Goal: Use online tool/utility: Utilize a website feature to perform a specific function

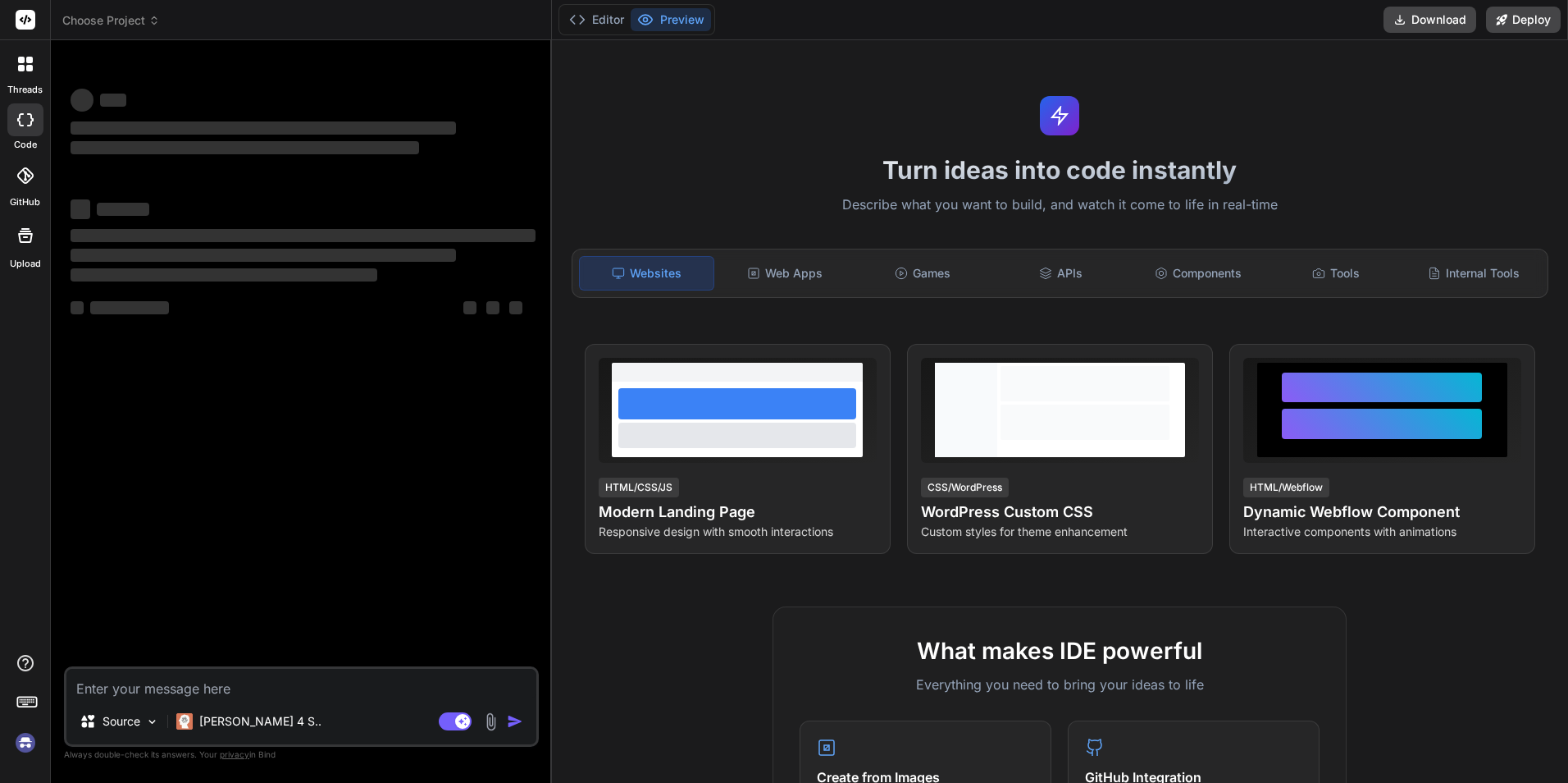
type textarea "x"
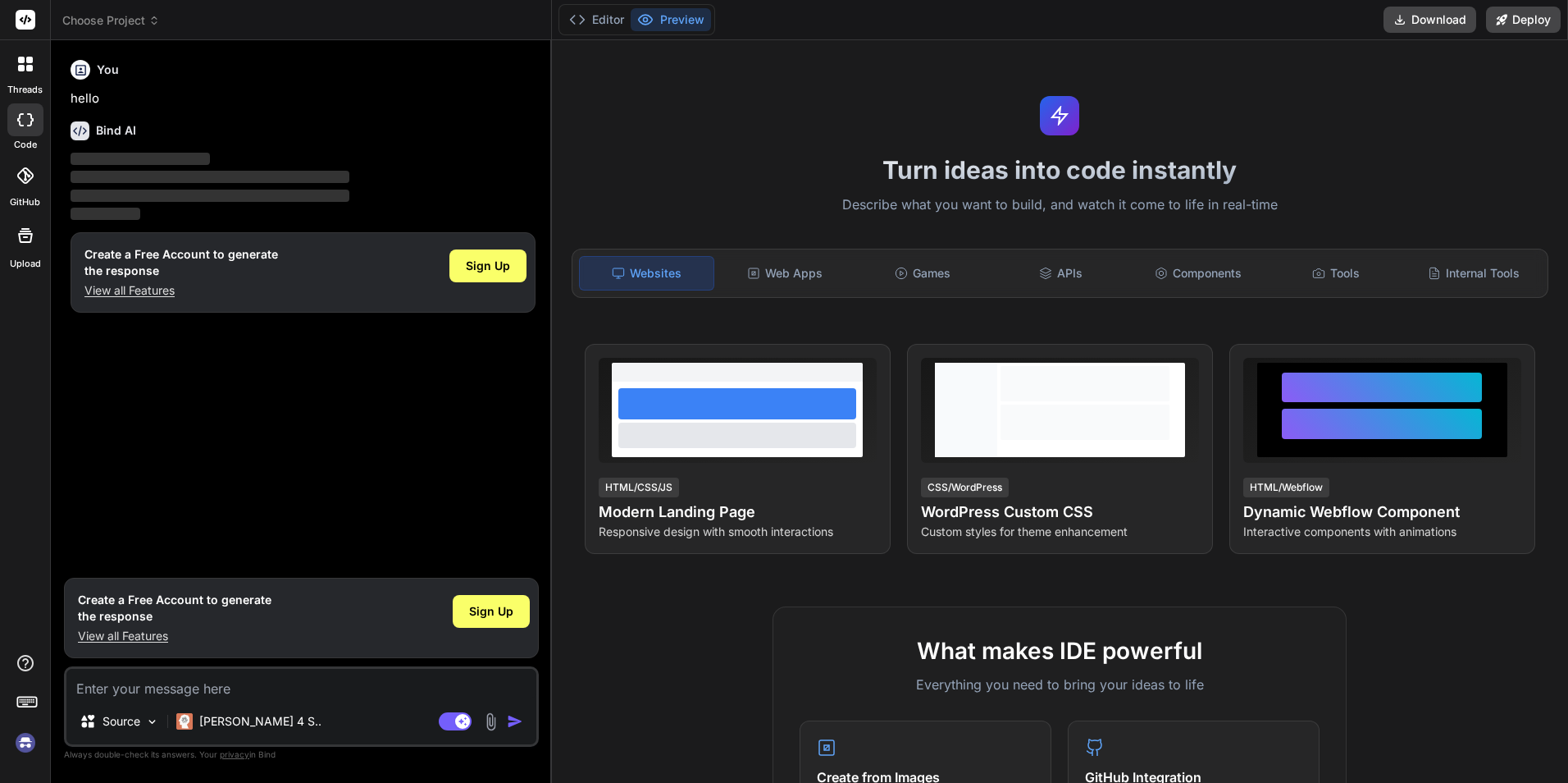
click at [642, 276] on div "Websites" at bounding box center [647, 273] width 136 height 34
click at [649, 273] on div "Websites" at bounding box center [647, 273] width 136 height 34
click at [308, 477] on div "You hello Bind AI ‌ ‌ ‌ ‌ Create a Free Account to generate the response View a…" at bounding box center [303, 311] width 471 height 516
click at [282, 371] on div "You hello Bind AI ‌ ‌ ‌ ‌ Create a Free Account to generate the response View a…" at bounding box center [303, 311] width 471 height 516
click at [135, 287] on p "View all Features" at bounding box center [181, 290] width 193 height 16
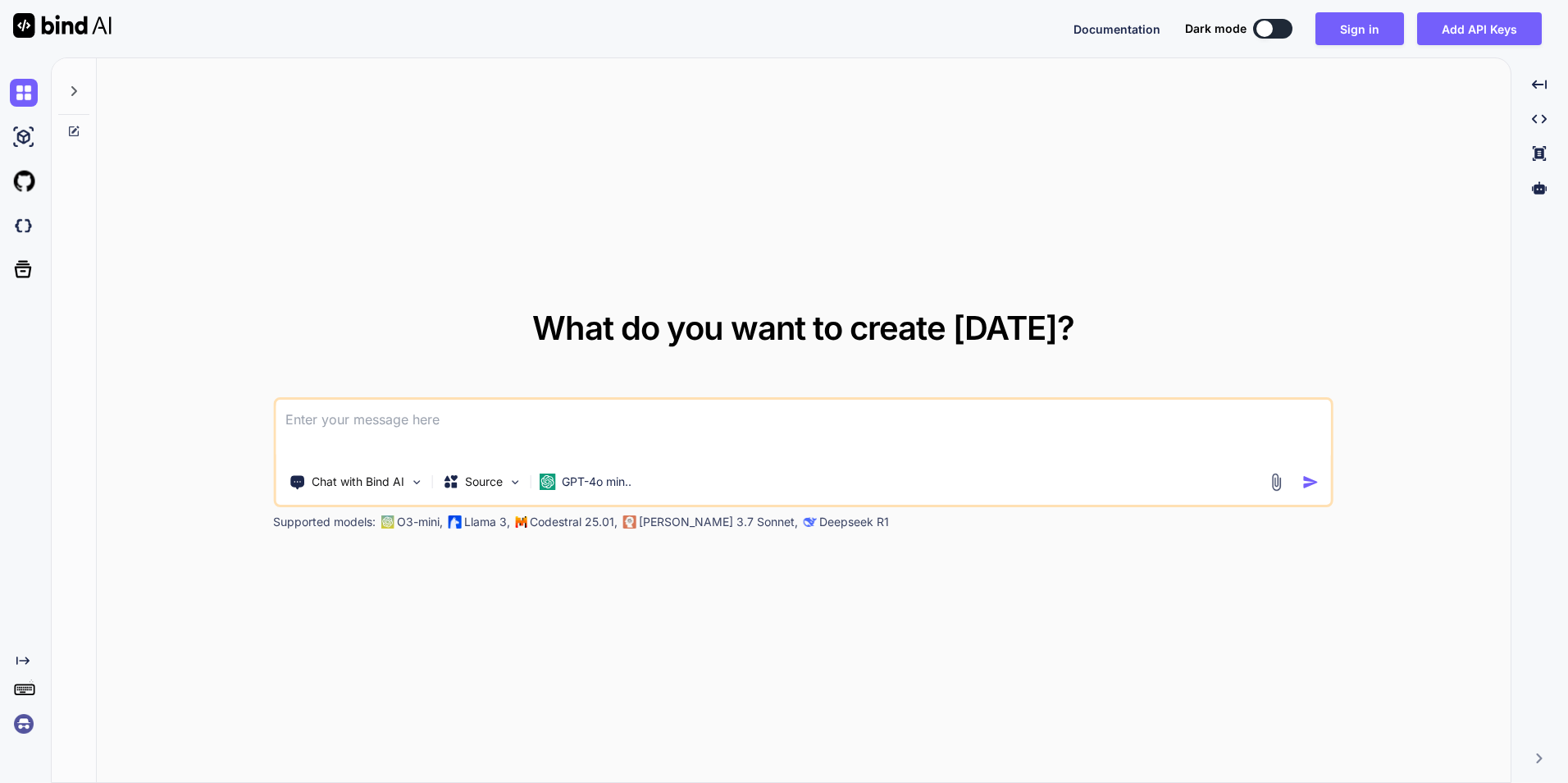
click at [466, 422] on textarea at bounding box center [802, 430] width 1055 height 61
click at [518, 429] on textarea at bounding box center [802, 430] width 1055 height 61
paste textarea "i want create website using Mern with html 5 css and js 2 database with dbmango…"
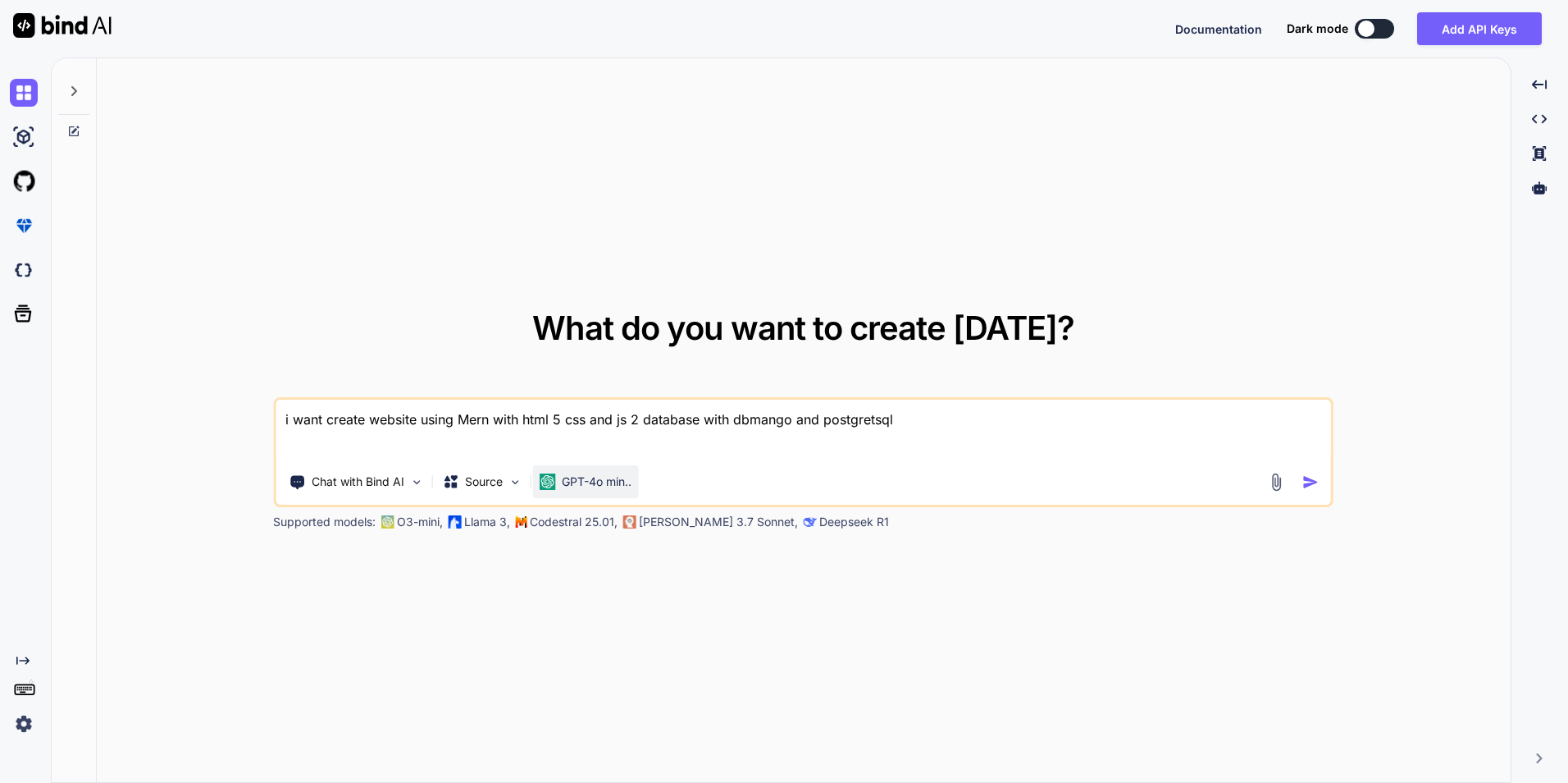
type textarea "i want create website using Mern with html 5 css and js 2 database with dbmango…"
click at [584, 486] on p "GPT-4o min.." at bounding box center [596, 481] width 70 height 16
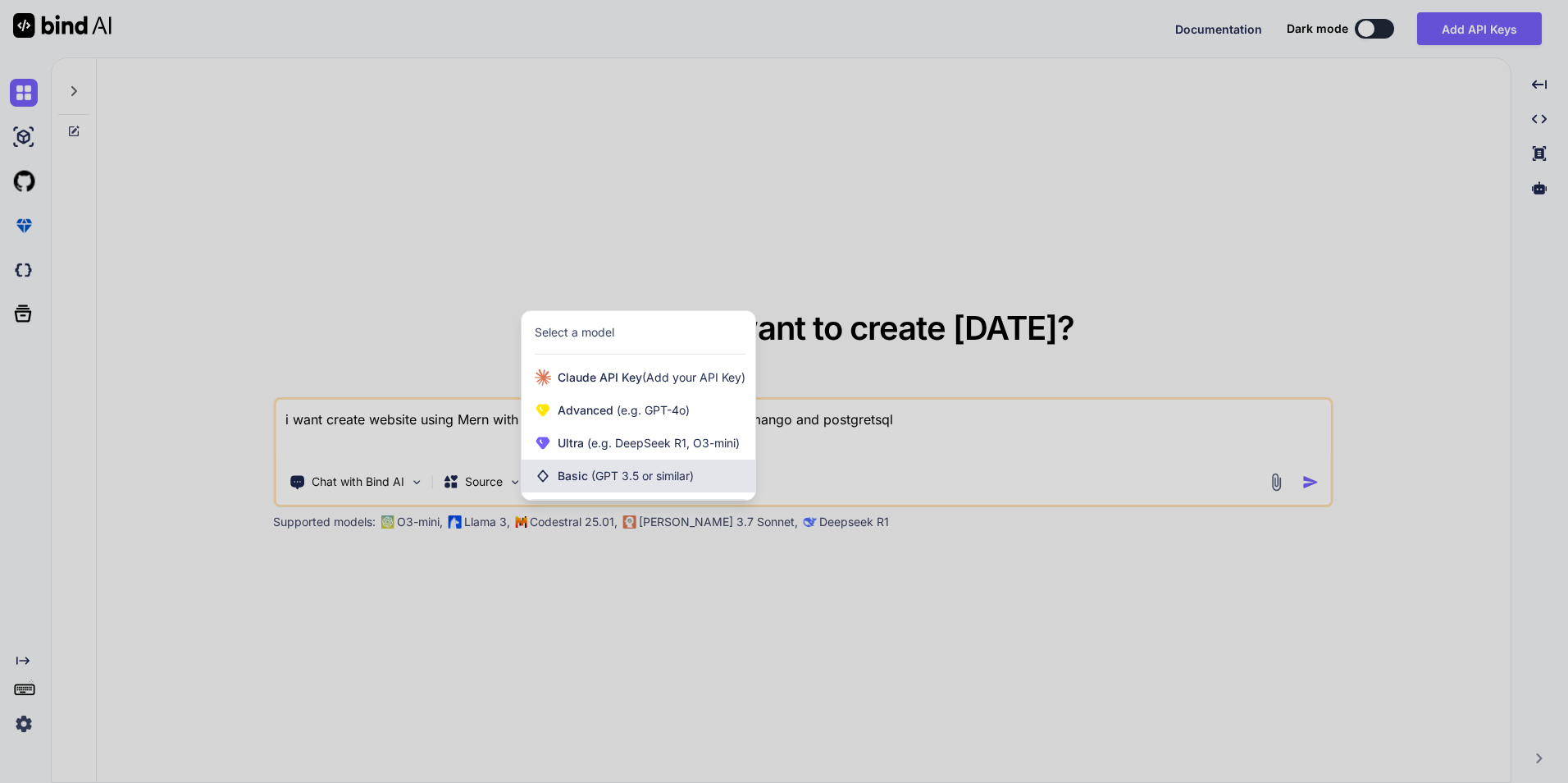
click at [596, 481] on span "(GPT 3.5 or similar)" at bounding box center [643, 475] width 102 height 14
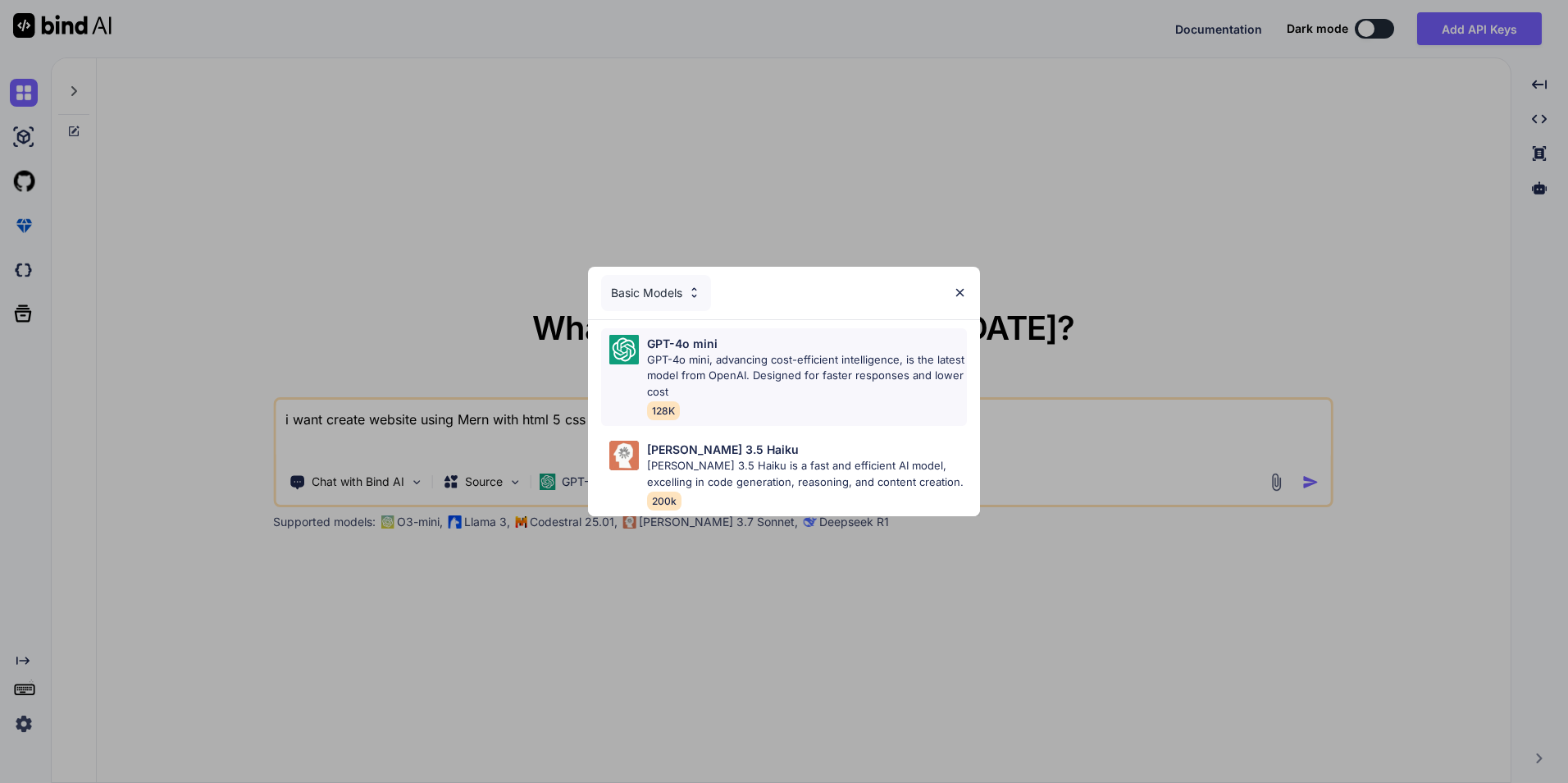
click at [697, 375] on p "GPT-4o mini, advancing cost-efficient intelligence, is the latest model from Op…" at bounding box center [807, 376] width 320 height 48
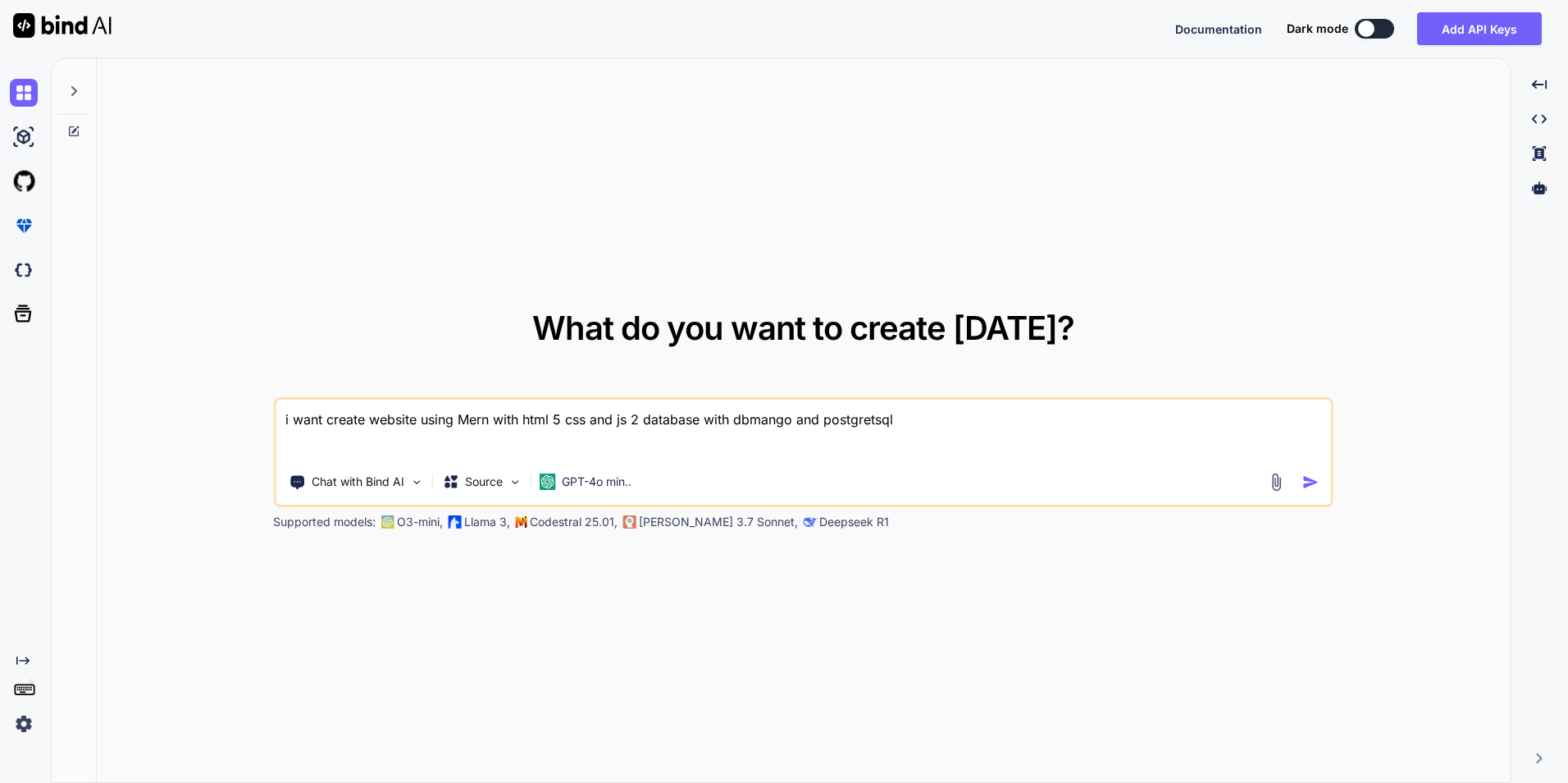
click at [1304, 487] on img "button" at bounding box center [1311, 482] width 17 height 17
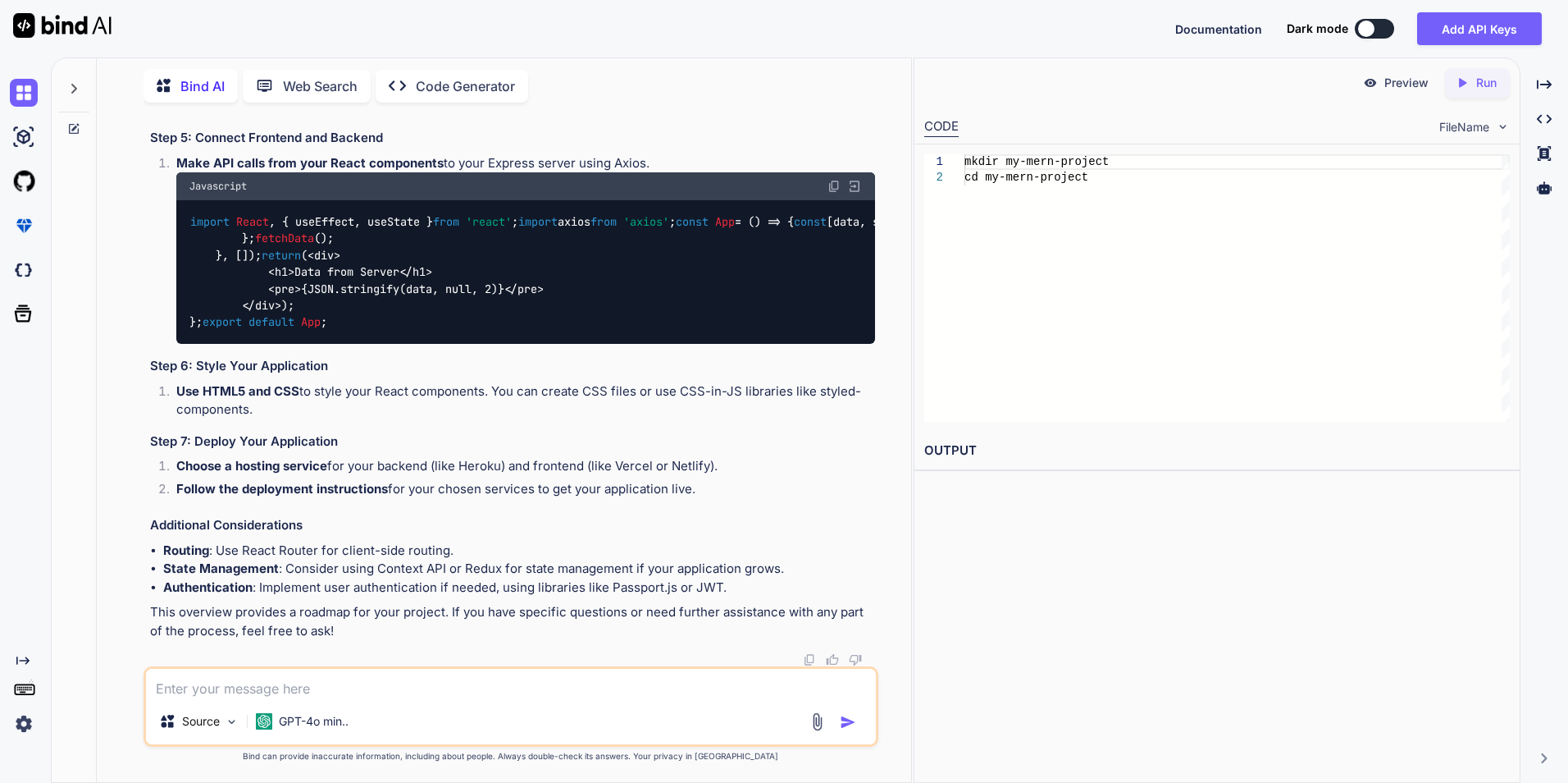
scroll to position [4300, 0]
click at [824, 519] on h3 "Additional Considerations" at bounding box center [513, 525] width 725 height 19
click at [1385, 83] on p "Preview" at bounding box center [1406, 82] width 44 height 16
click at [1373, 83] on img at bounding box center [1370, 83] width 15 height 15
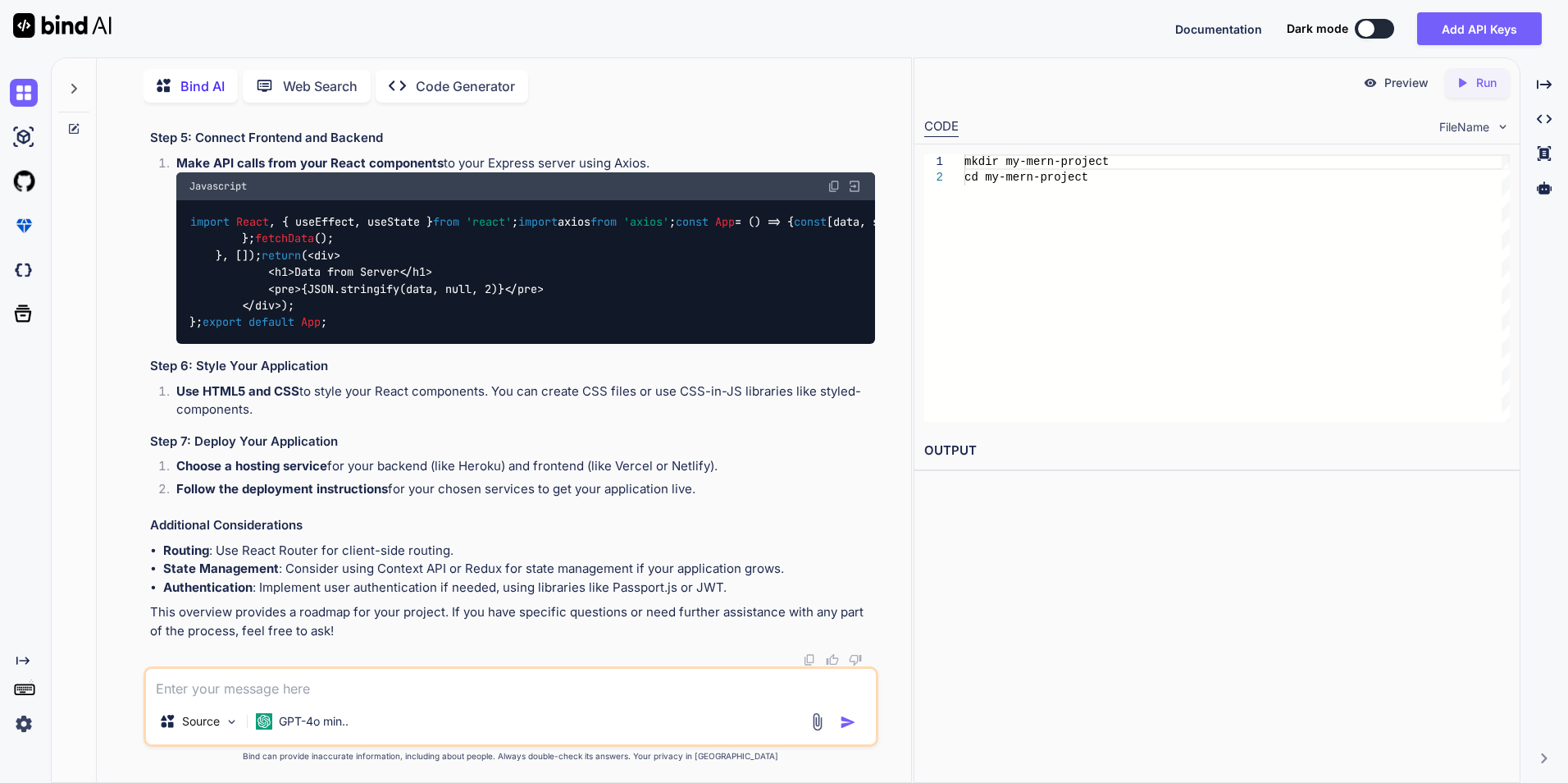
click at [1473, 85] on icon "Created with Pixso." at bounding box center [1465, 83] width 22 height 15
click at [476, 697] on textarea at bounding box center [510, 683] width 730 height 29
type textarea "p"
type textarea "give me structure"
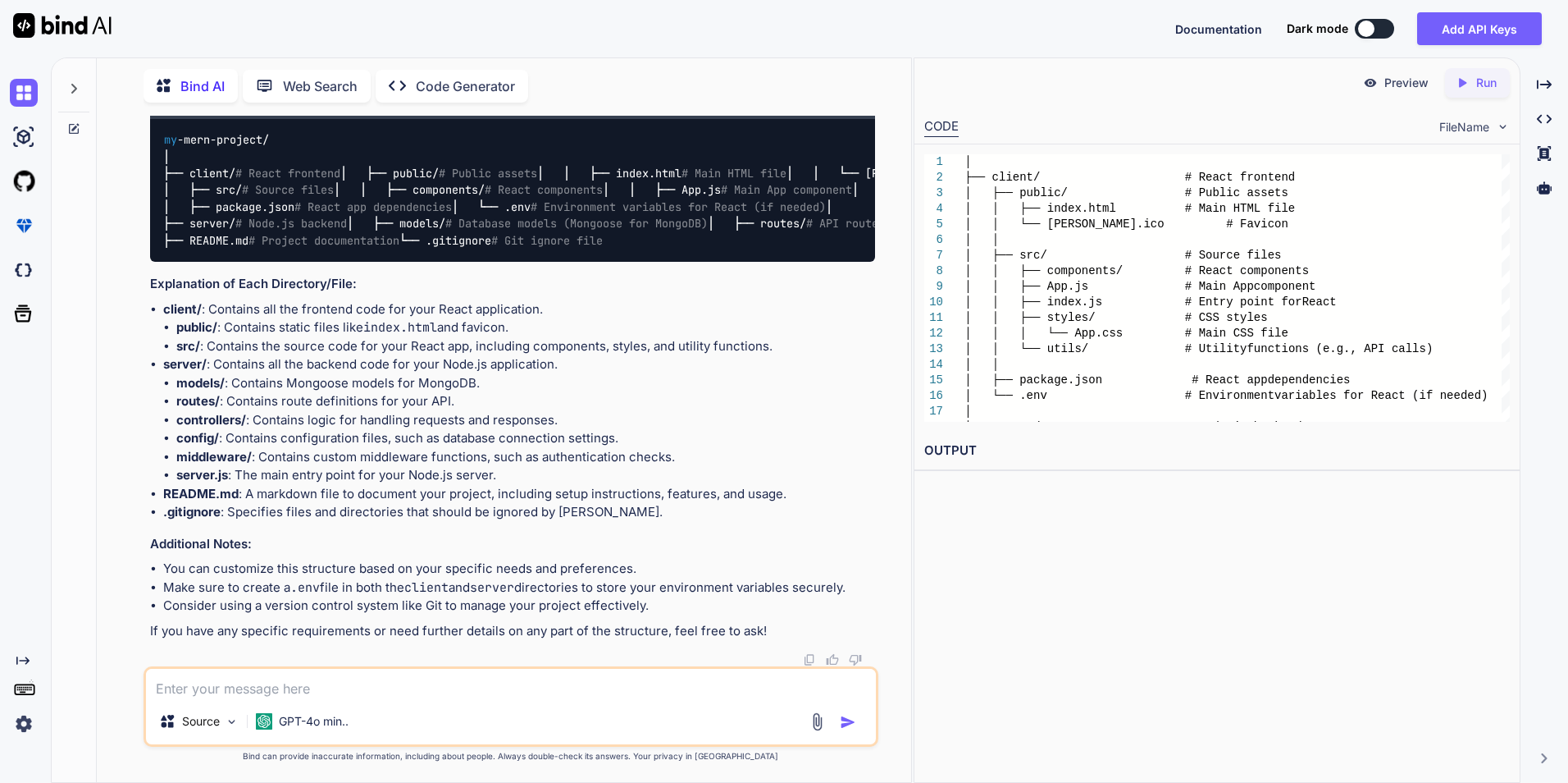
scroll to position [5401, 0]
click at [443, 691] on textarea at bounding box center [510, 683] width 730 height 29
type textarea "what is mern"
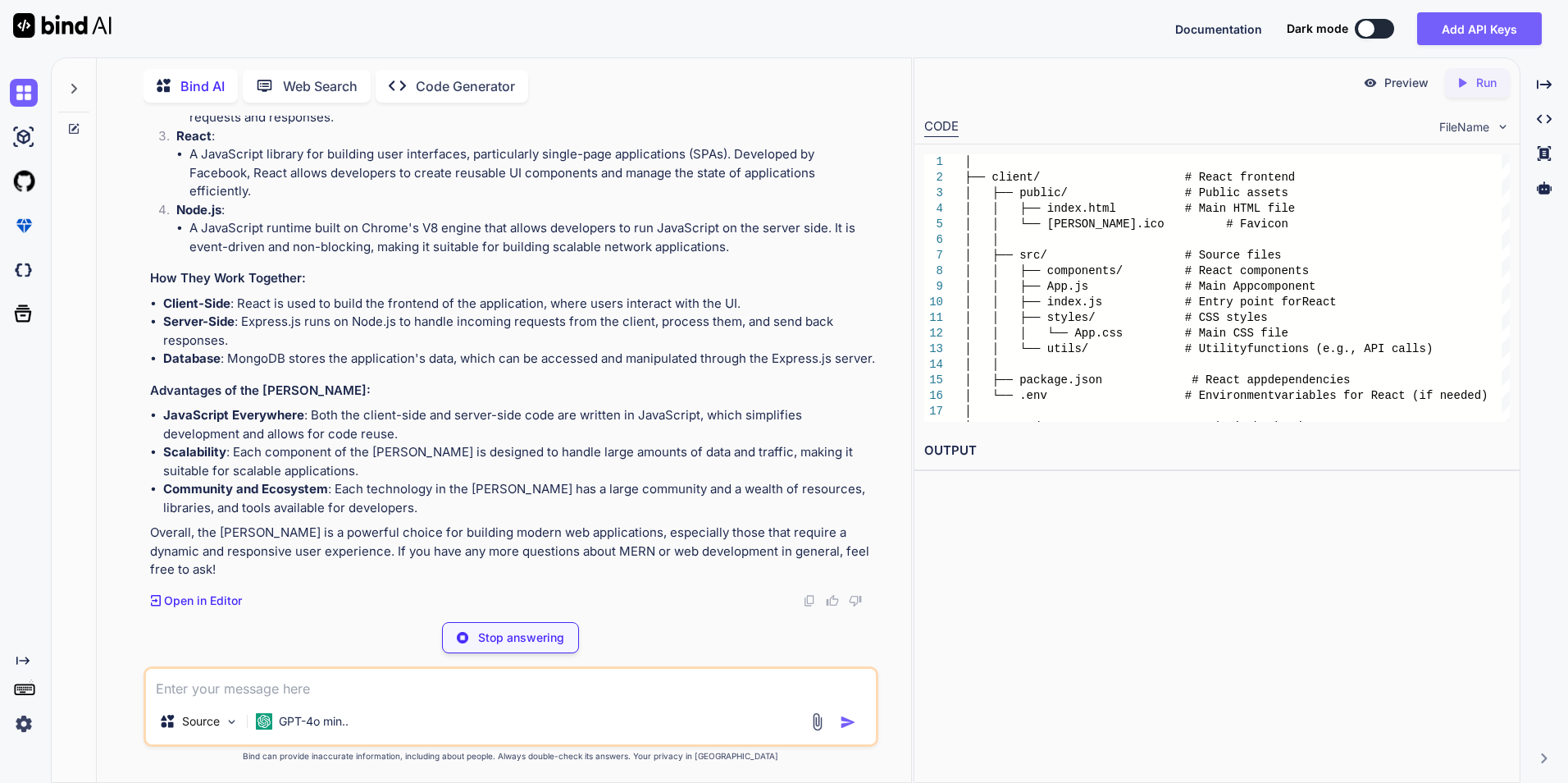
scroll to position [6150, 0]
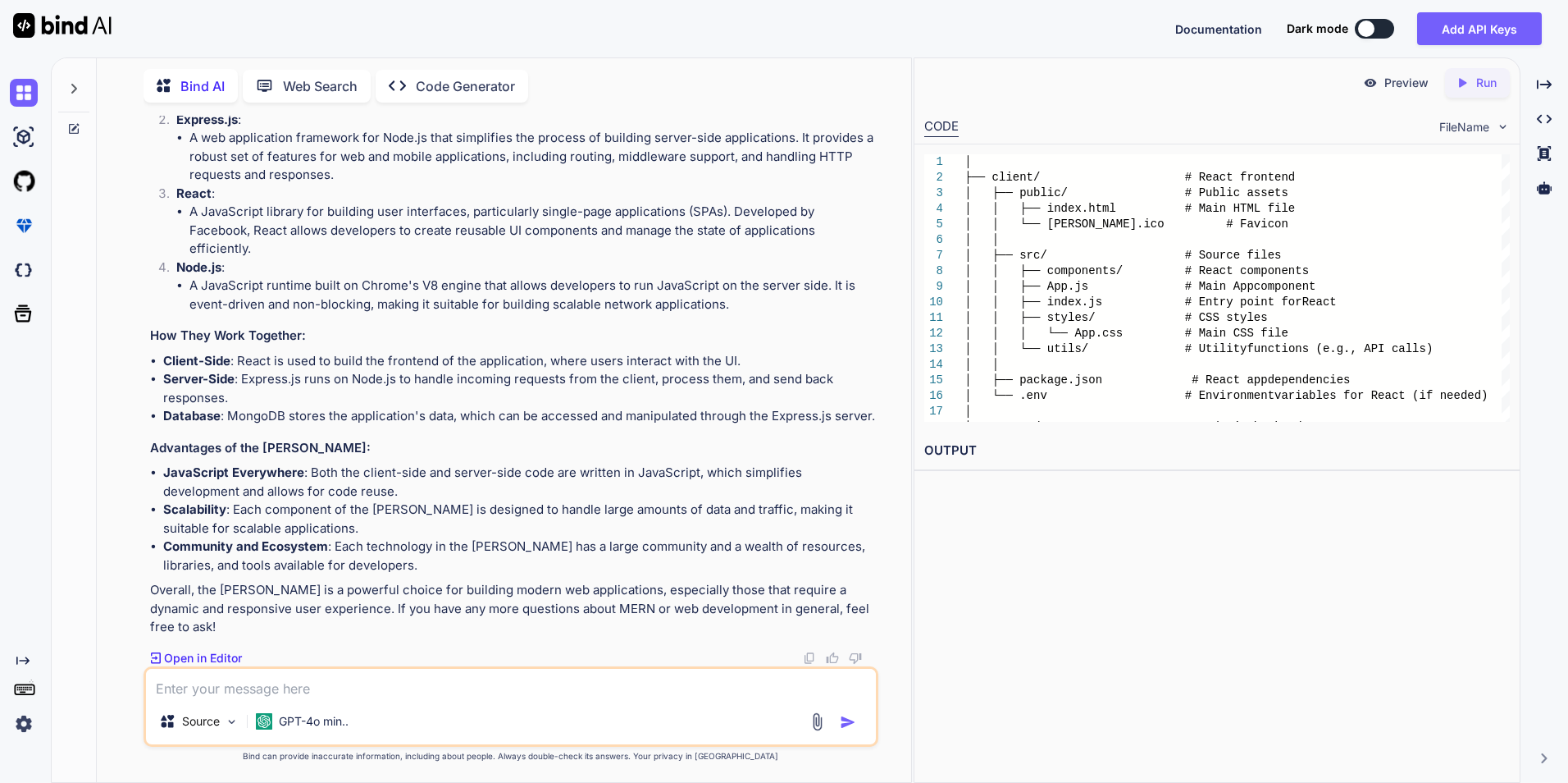
click at [449, 693] on textarea at bounding box center [510, 683] width 730 height 29
type textarea "o"
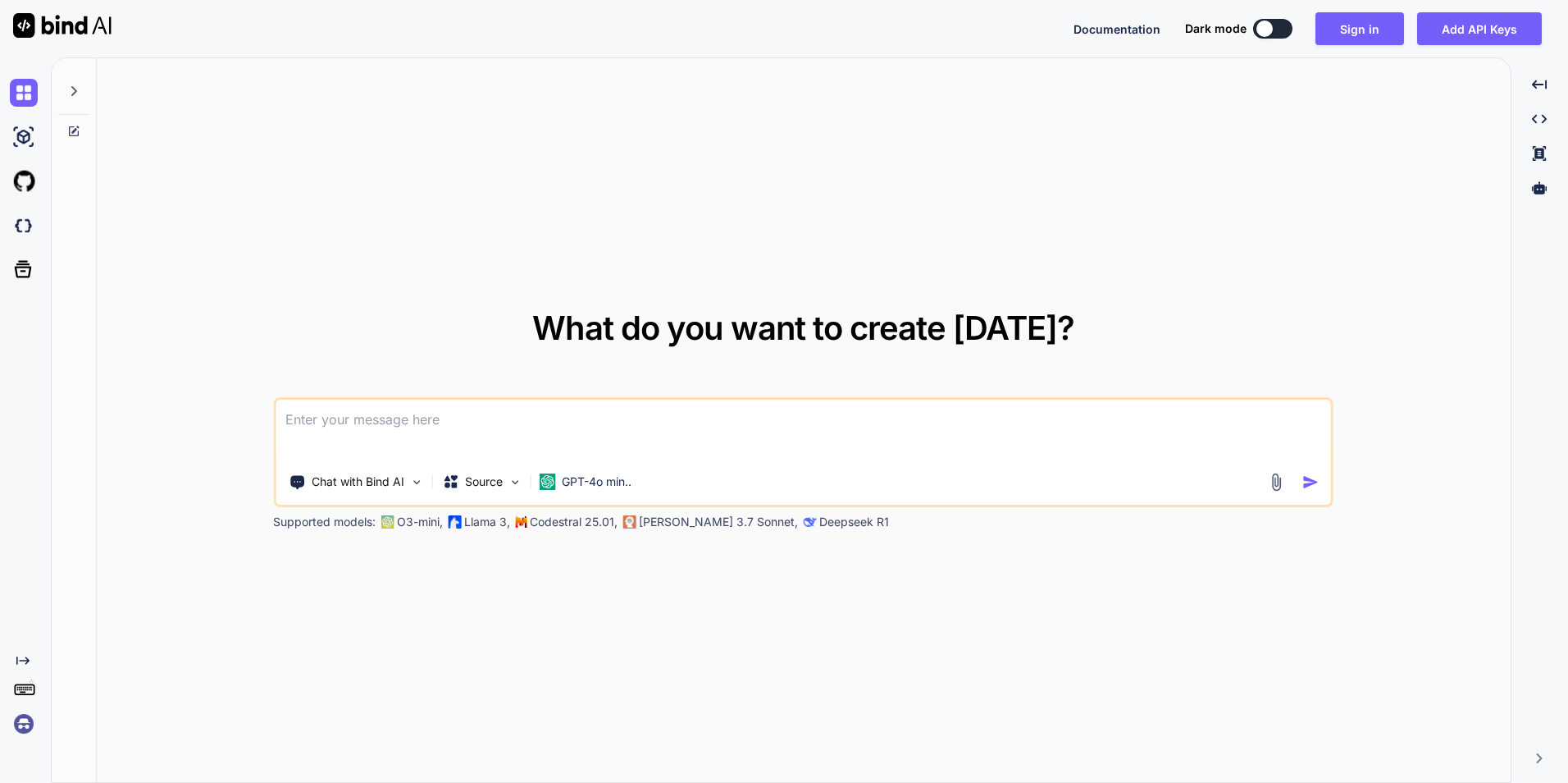
click at [696, 430] on textarea at bounding box center [802, 430] width 1055 height 61
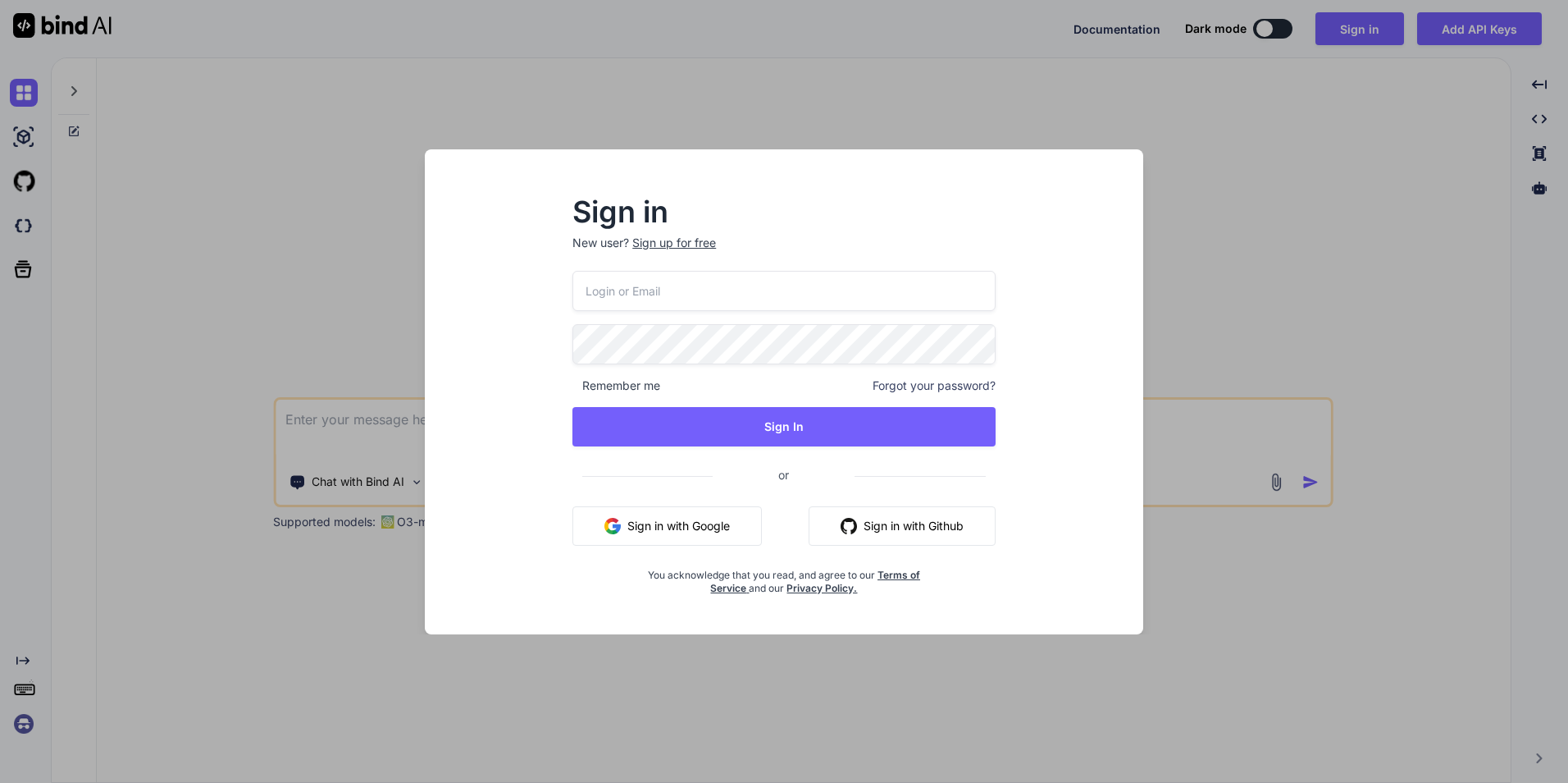
click at [1356, 293] on div "Sign in New user? Sign up for free Remember me Forgot your password? Sign In or…" at bounding box center [784, 391] width 1568 height 783
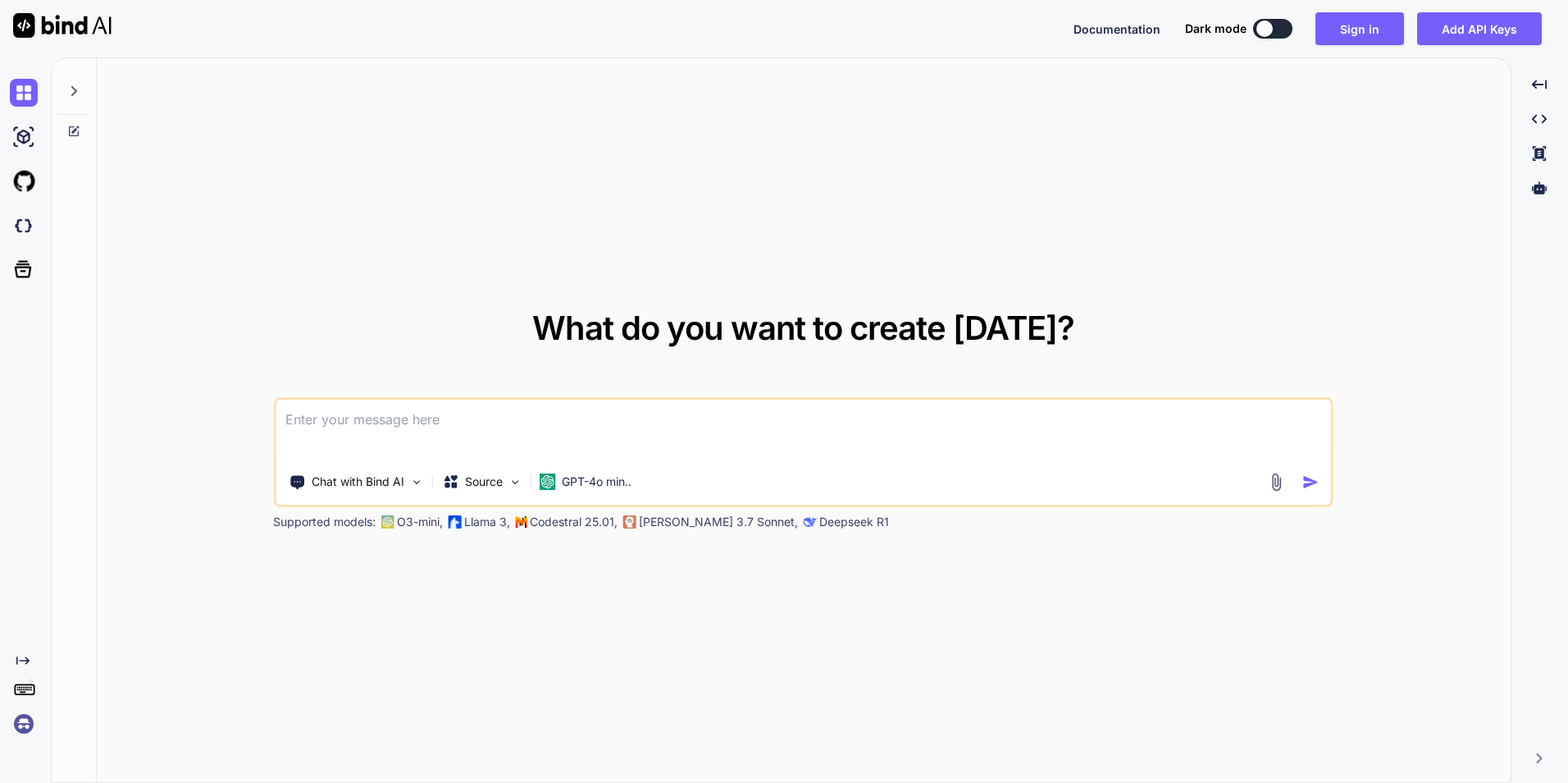
click at [722, 431] on textarea at bounding box center [802, 430] width 1055 height 61
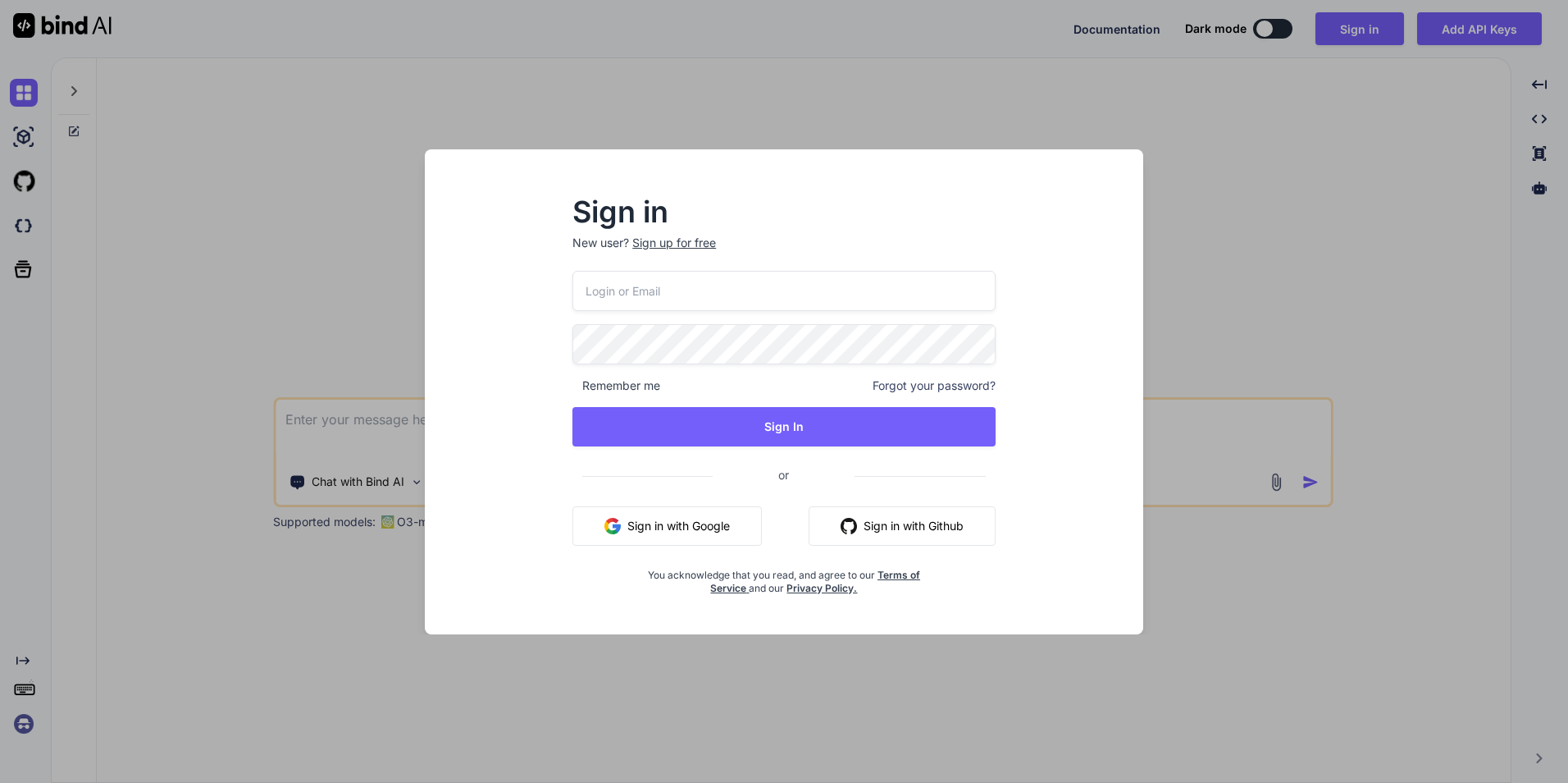
click at [696, 294] on input "email" at bounding box center [784, 291] width 423 height 40
click at [714, 543] on button "Sign in with Google" at bounding box center [667, 526] width 189 height 40
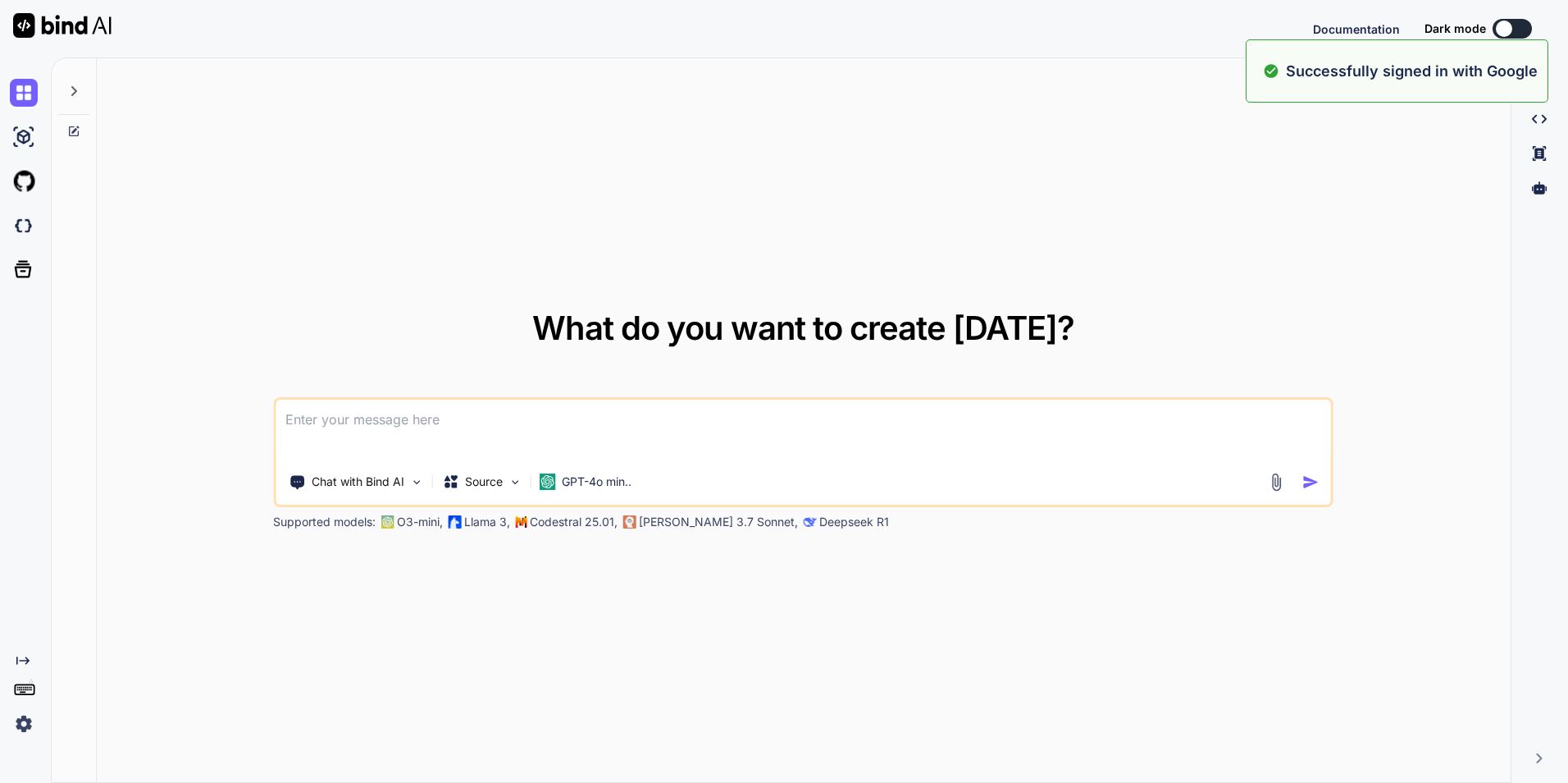
click at [451, 420] on div "What do you want to create [DATE]? Chat with Bind AI Source GPT-4o min.. Suppor…" at bounding box center [809, 420] width 1517 height 725
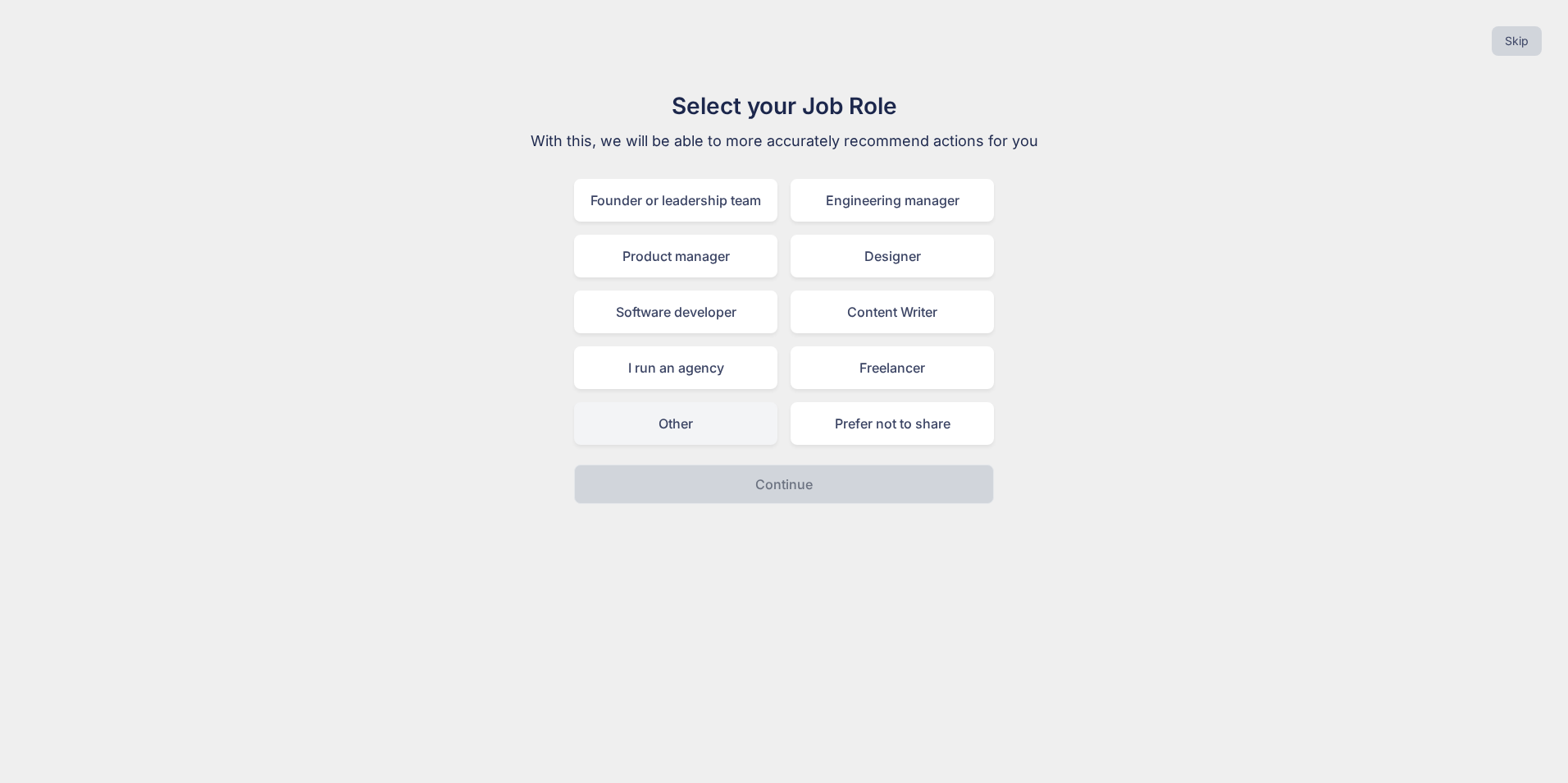
click at [723, 425] on div "Other" at bounding box center [675, 423] width 203 height 43
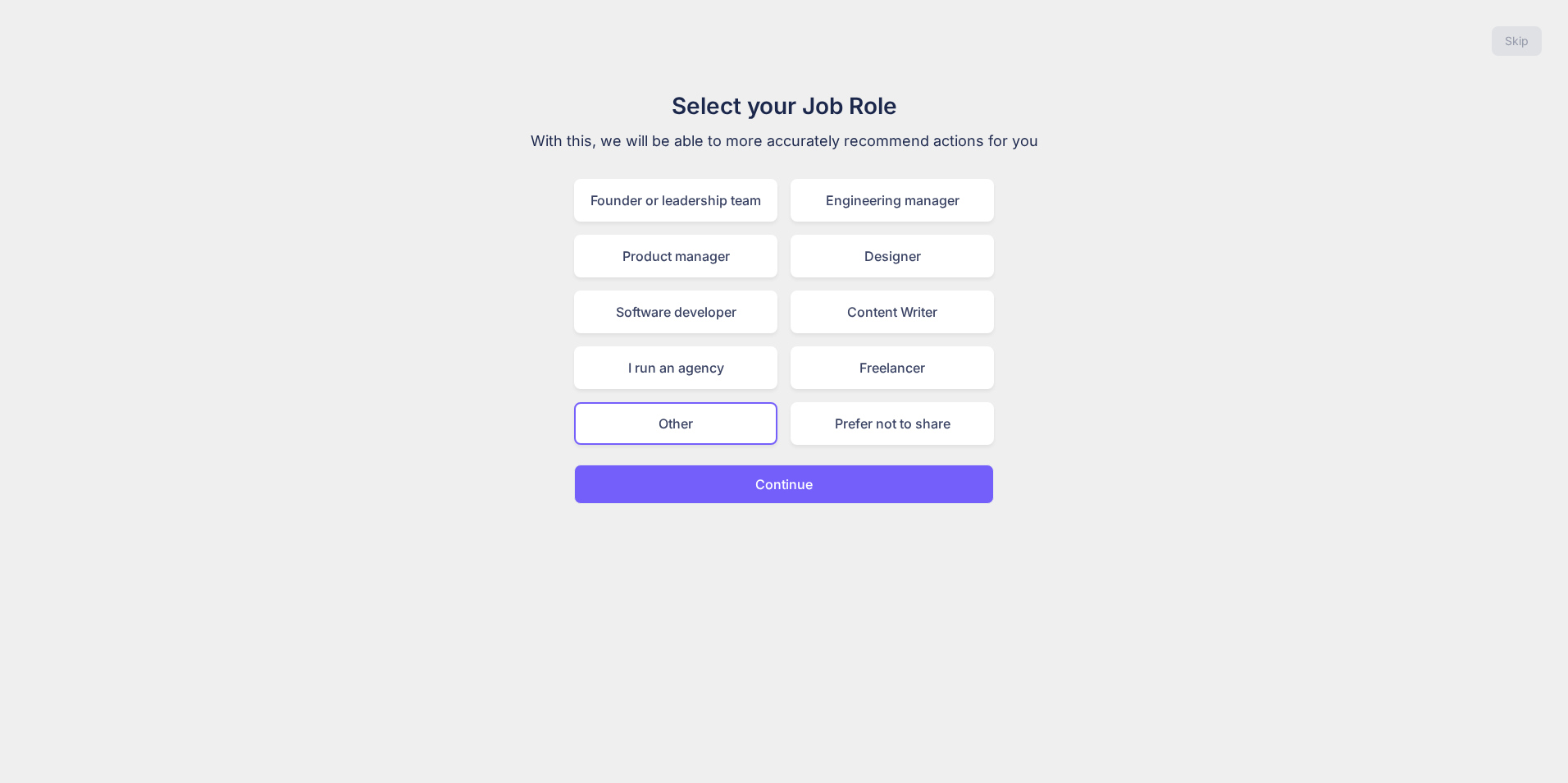
click at [774, 475] on p "Continue" at bounding box center [784, 484] width 58 height 20
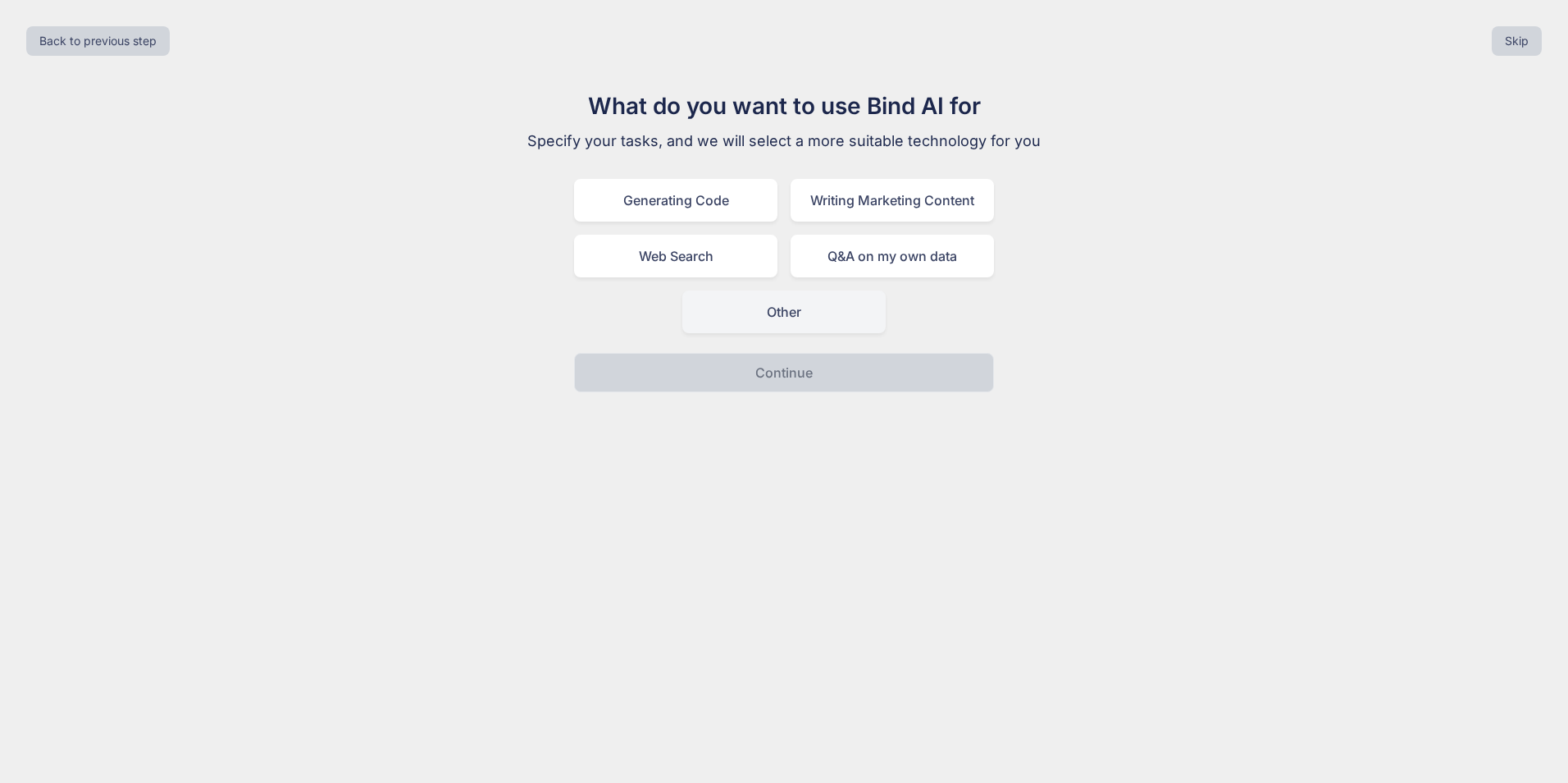
click at [799, 323] on div "Other" at bounding box center [784, 311] width 203 height 43
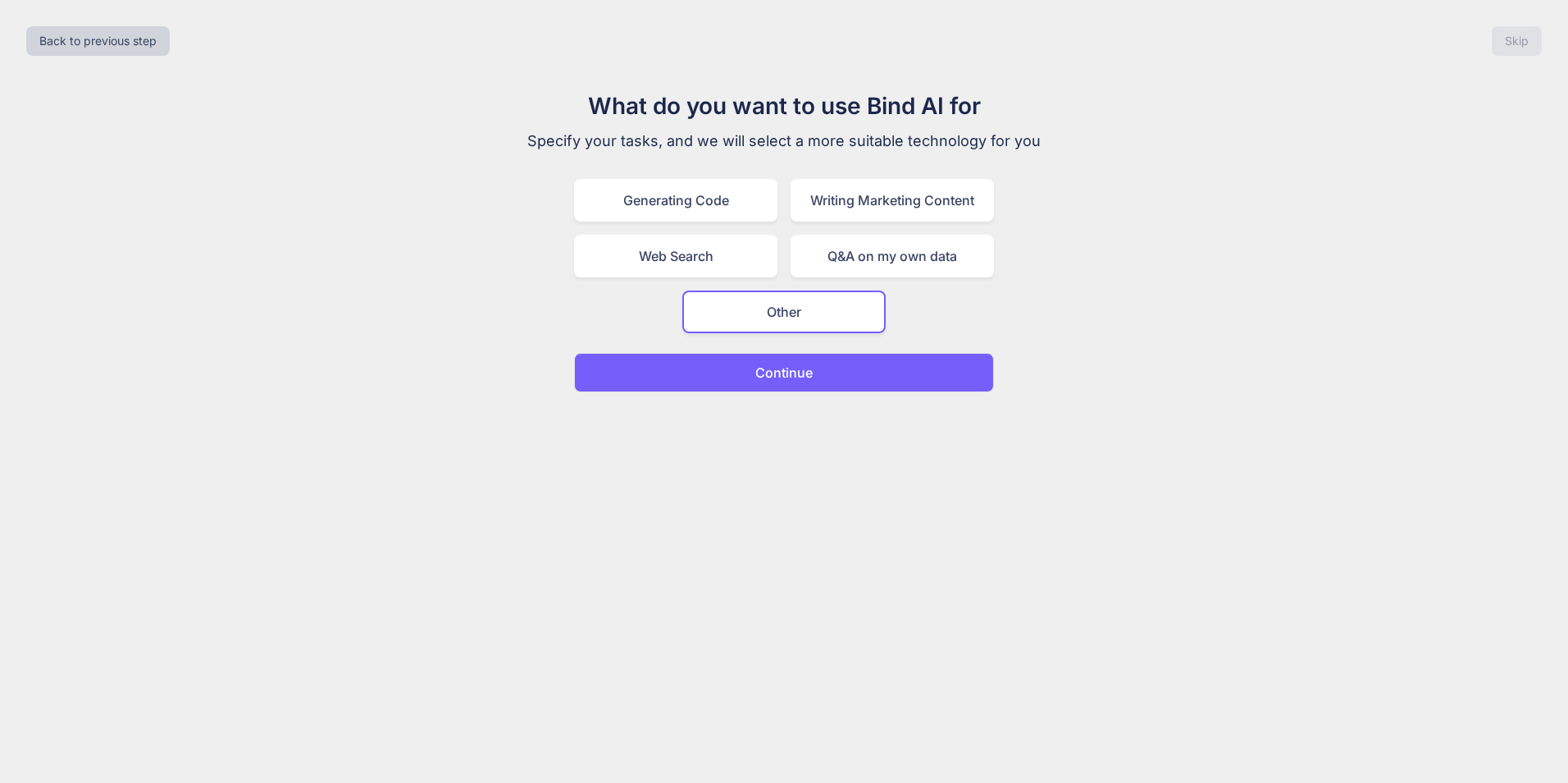
click at [818, 365] on button "Continue" at bounding box center [784, 373] width 420 height 40
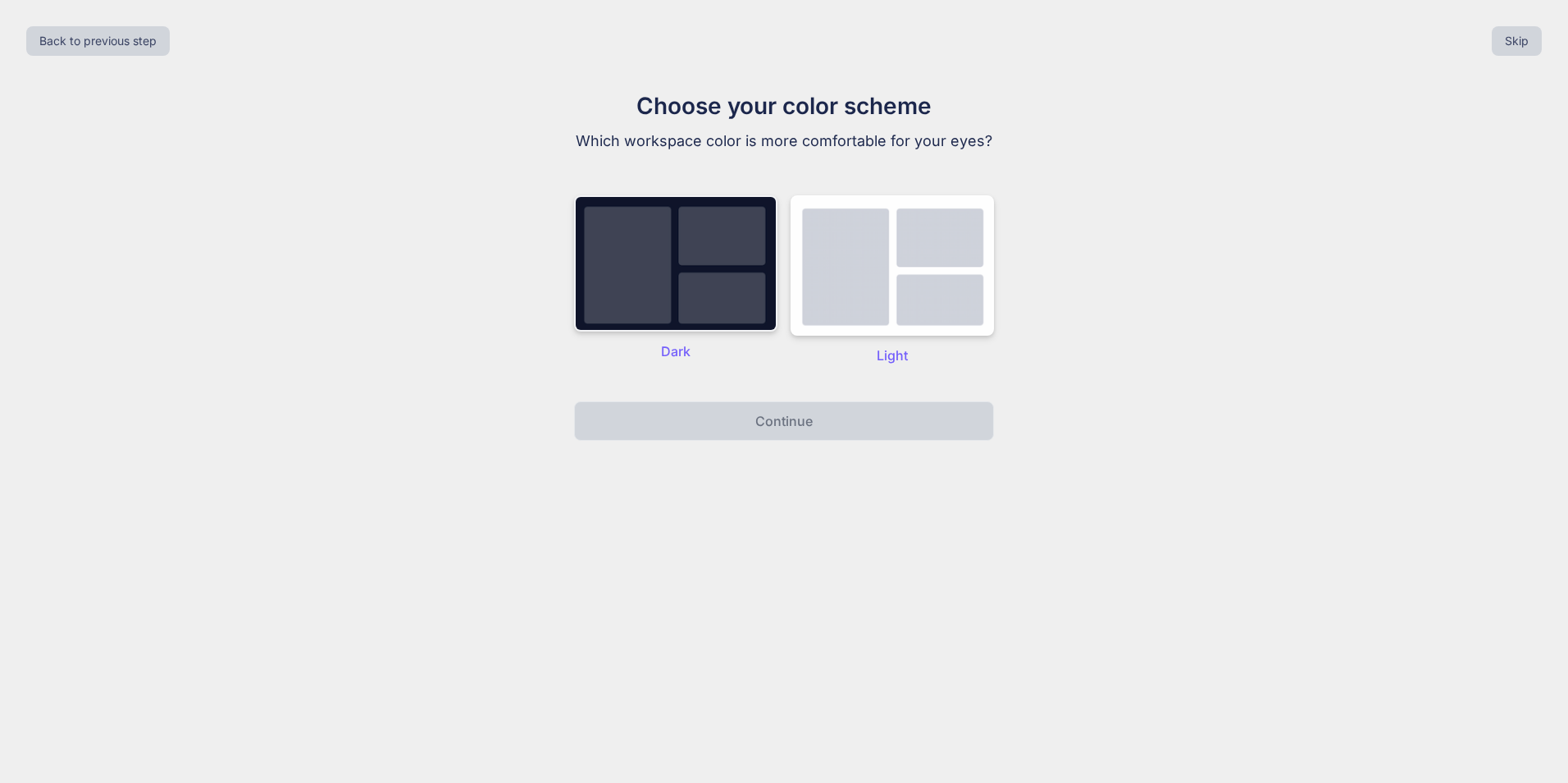
click at [666, 303] on img at bounding box center [675, 263] width 203 height 136
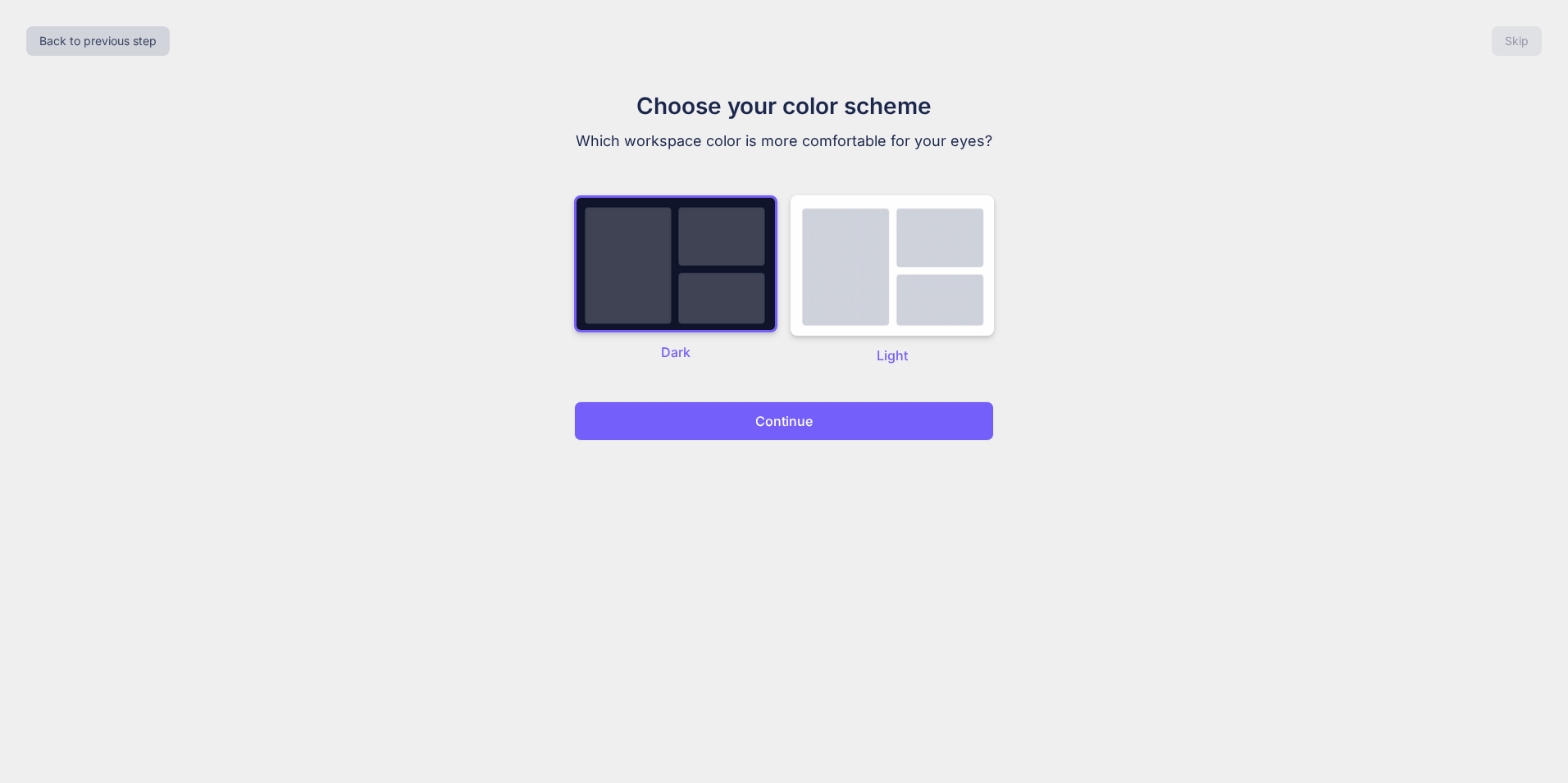
click at [802, 420] on p "Continue" at bounding box center [784, 420] width 58 height 20
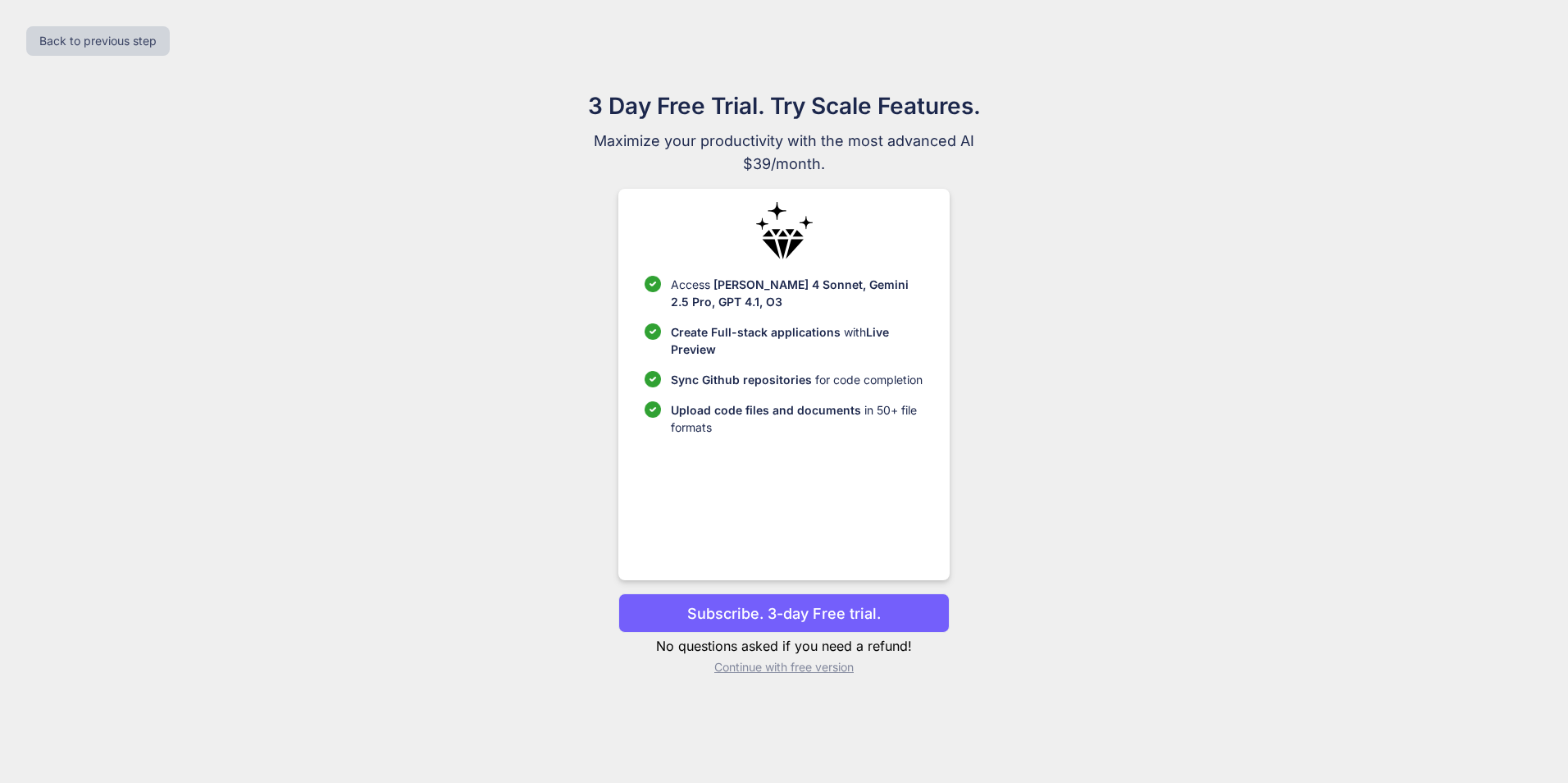
click at [803, 669] on p "Continue with free version" at bounding box center [783, 667] width 330 height 16
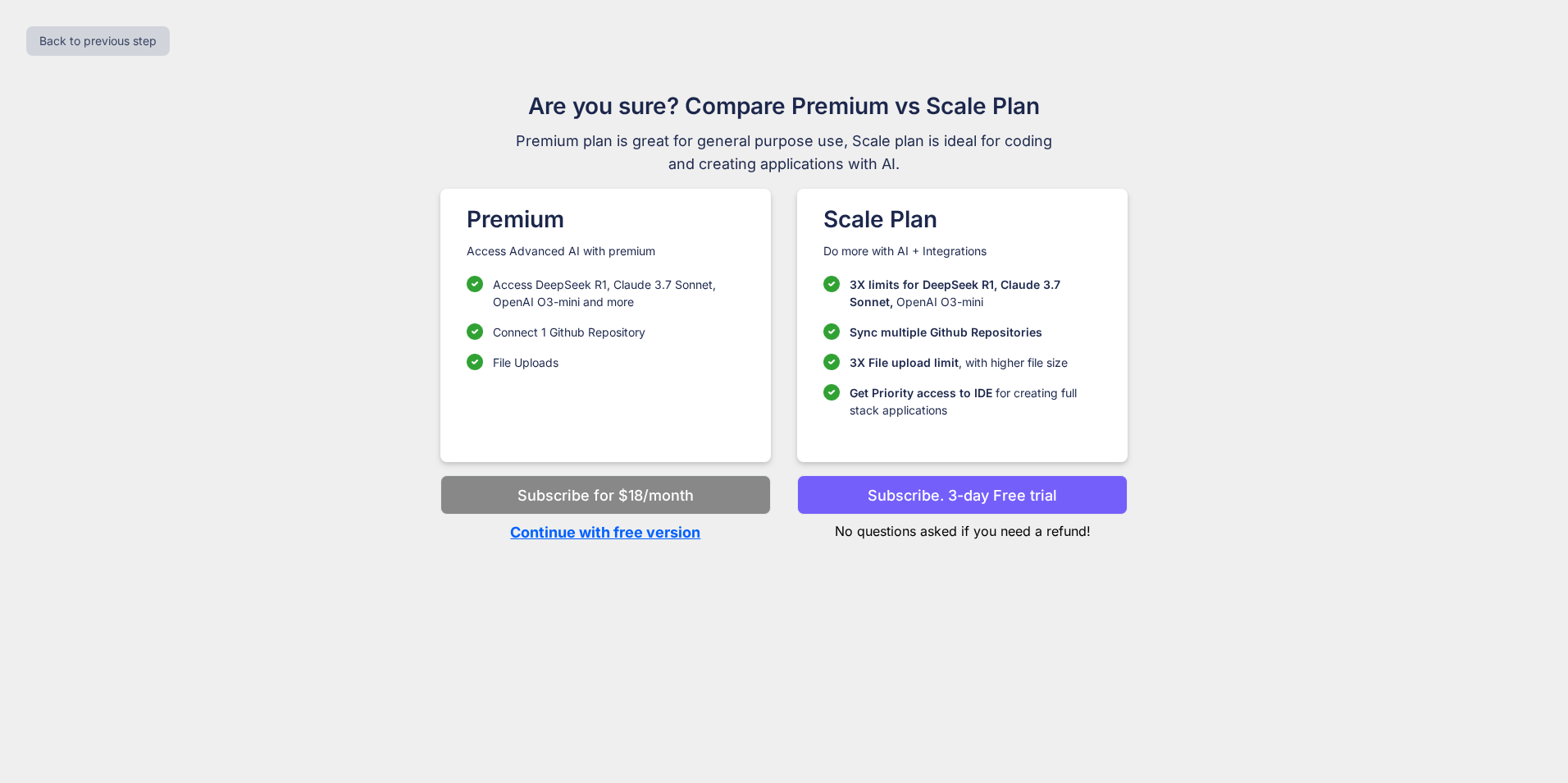
click at [599, 537] on p "Continue with free version" at bounding box center [605, 531] width 330 height 22
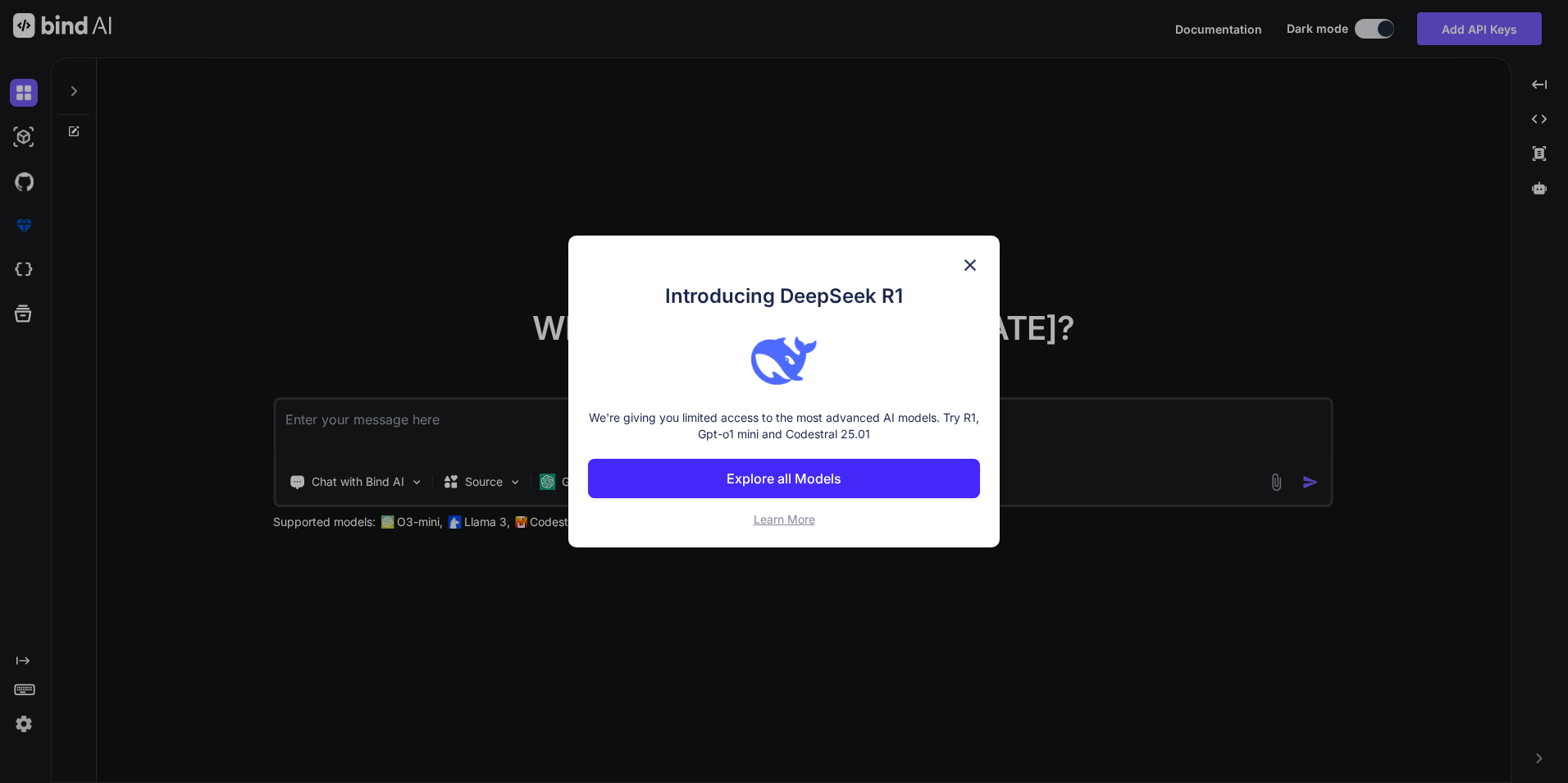
click at [971, 258] on img at bounding box center [970, 264] width 20 height 20
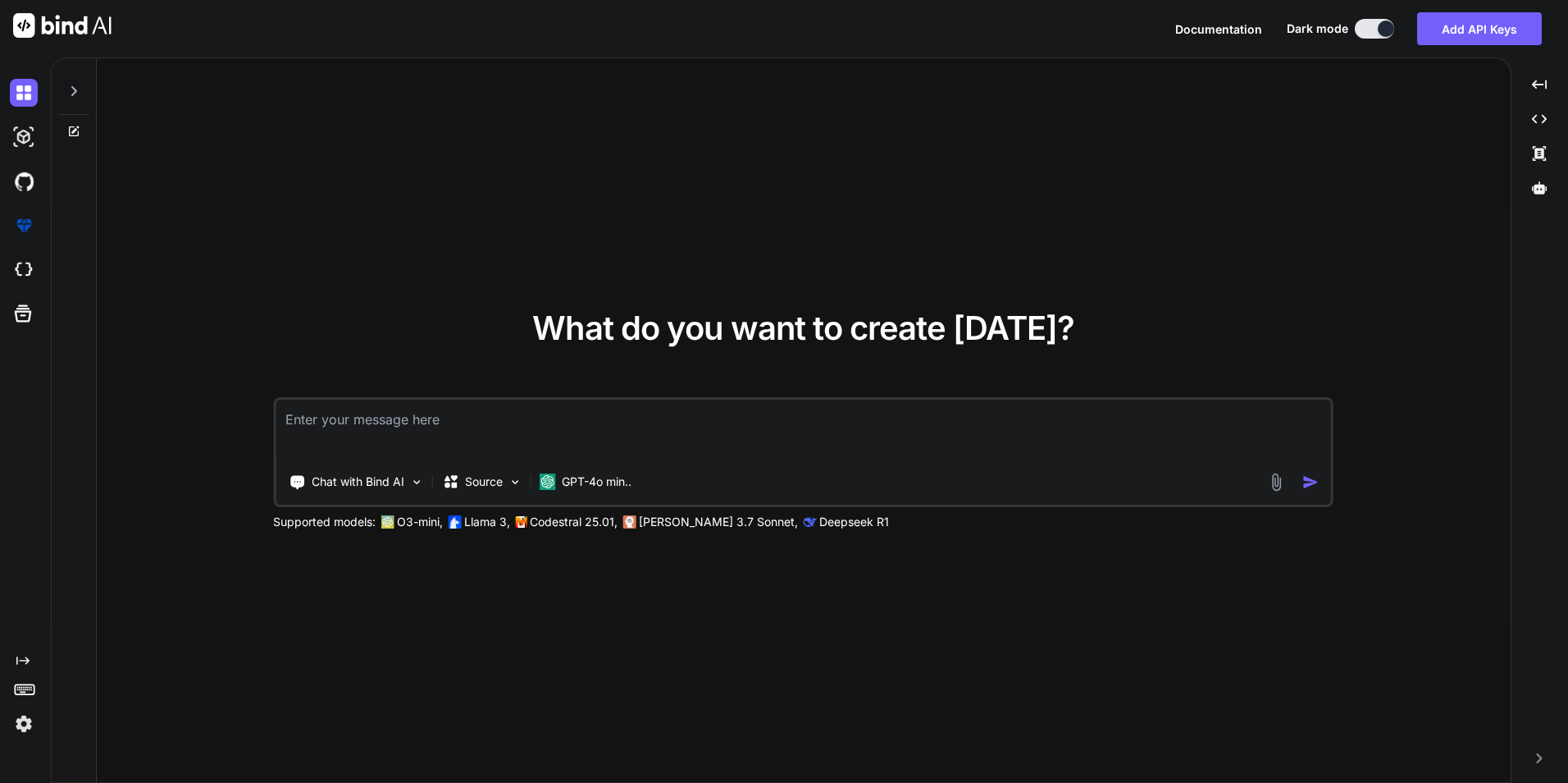
click at [645, 447] on textarea at bounding box center [802, 430] width 1055 height 61
type textarea "i want create website using Mern with html 5 css and js 2 database with dbmango…"
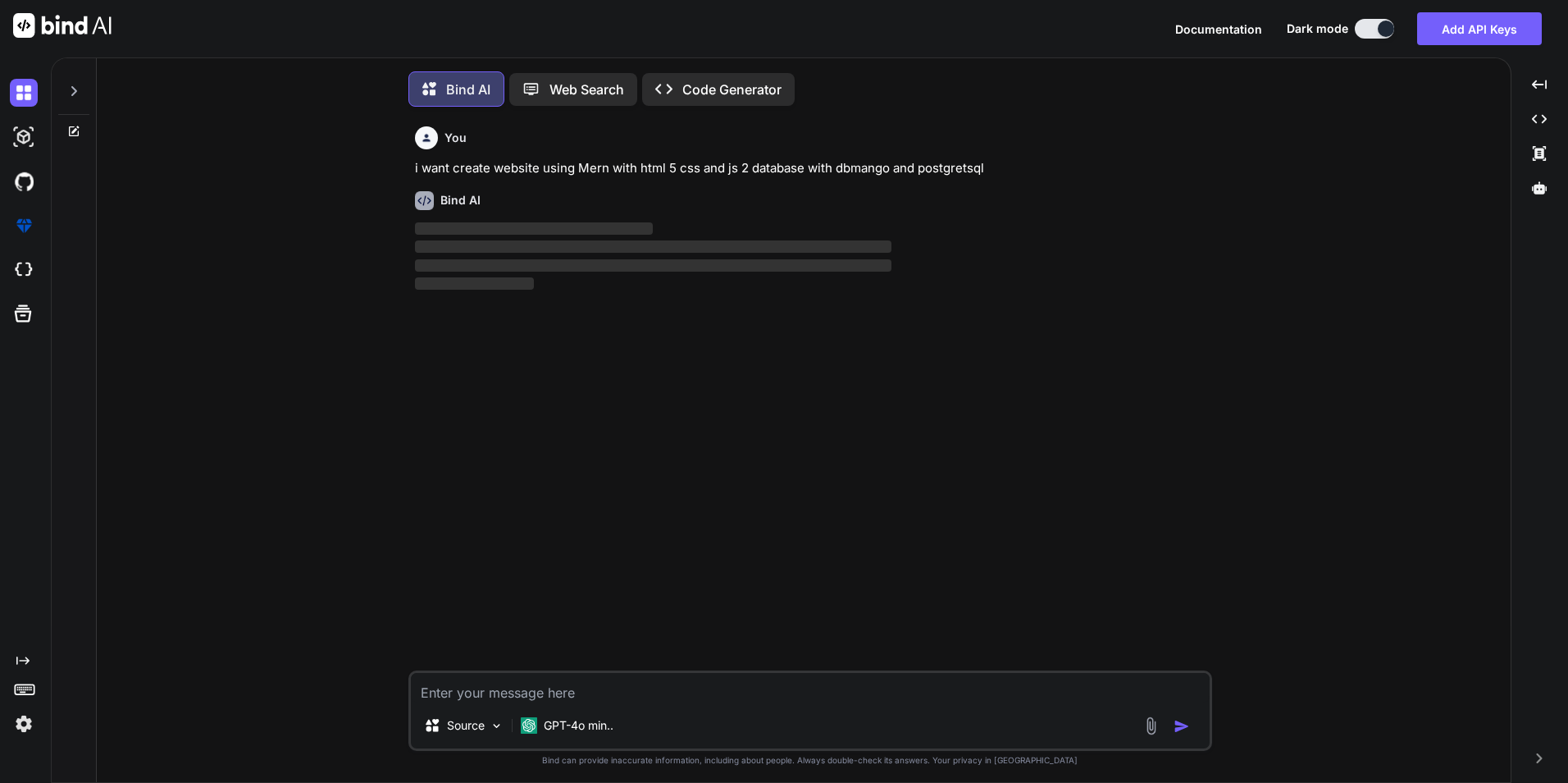
scroll to position [9, 0]
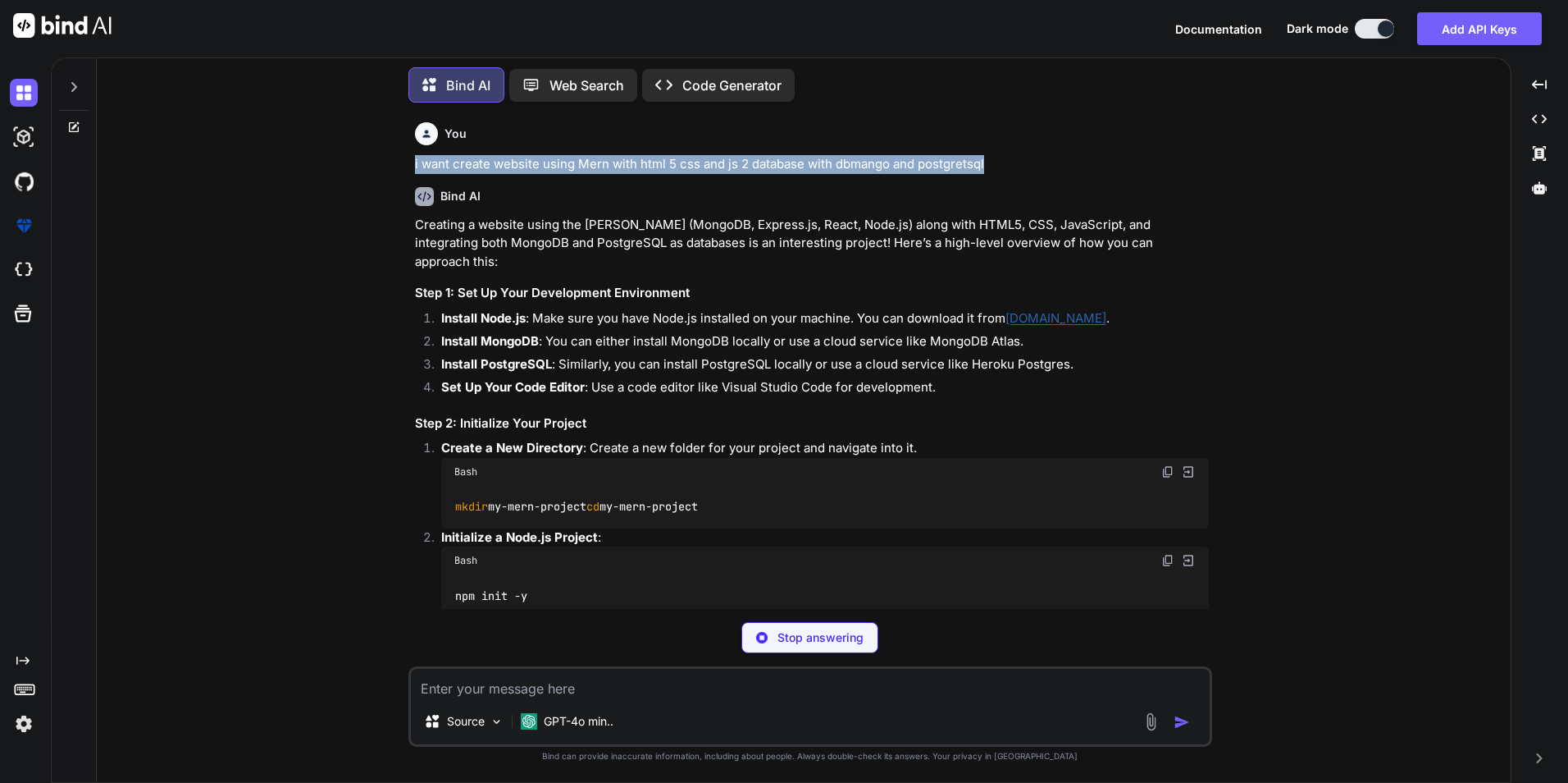
drag, startPoint x: 991, startPoint y: 165, endPoint x: 396, endPoint y: 164, distance: 595.0
click at [396, 164] on div "You i want create website using Mern with html 5 css and js 2 database with dbm…" at bounding box center [810, 449] width 1401 height 667
copy p "i want create website using Mern with html 5 css and js 2 database with dbmango…"
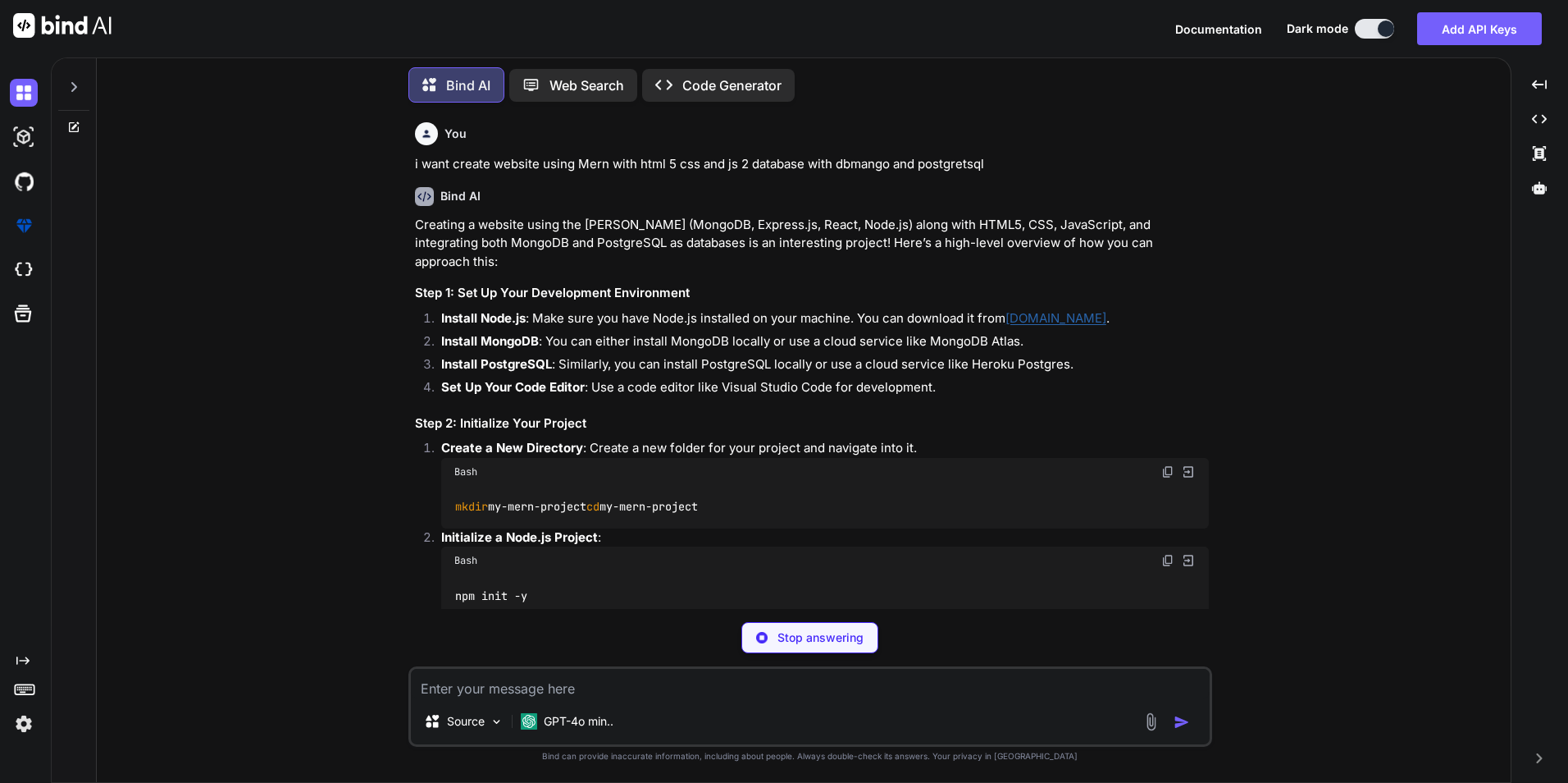
click at [1462, 328] on div "You i want create website using Mern with html 5 css and js 2 database with dbm…" at bounding box center [810, 449] width 1401 height 667
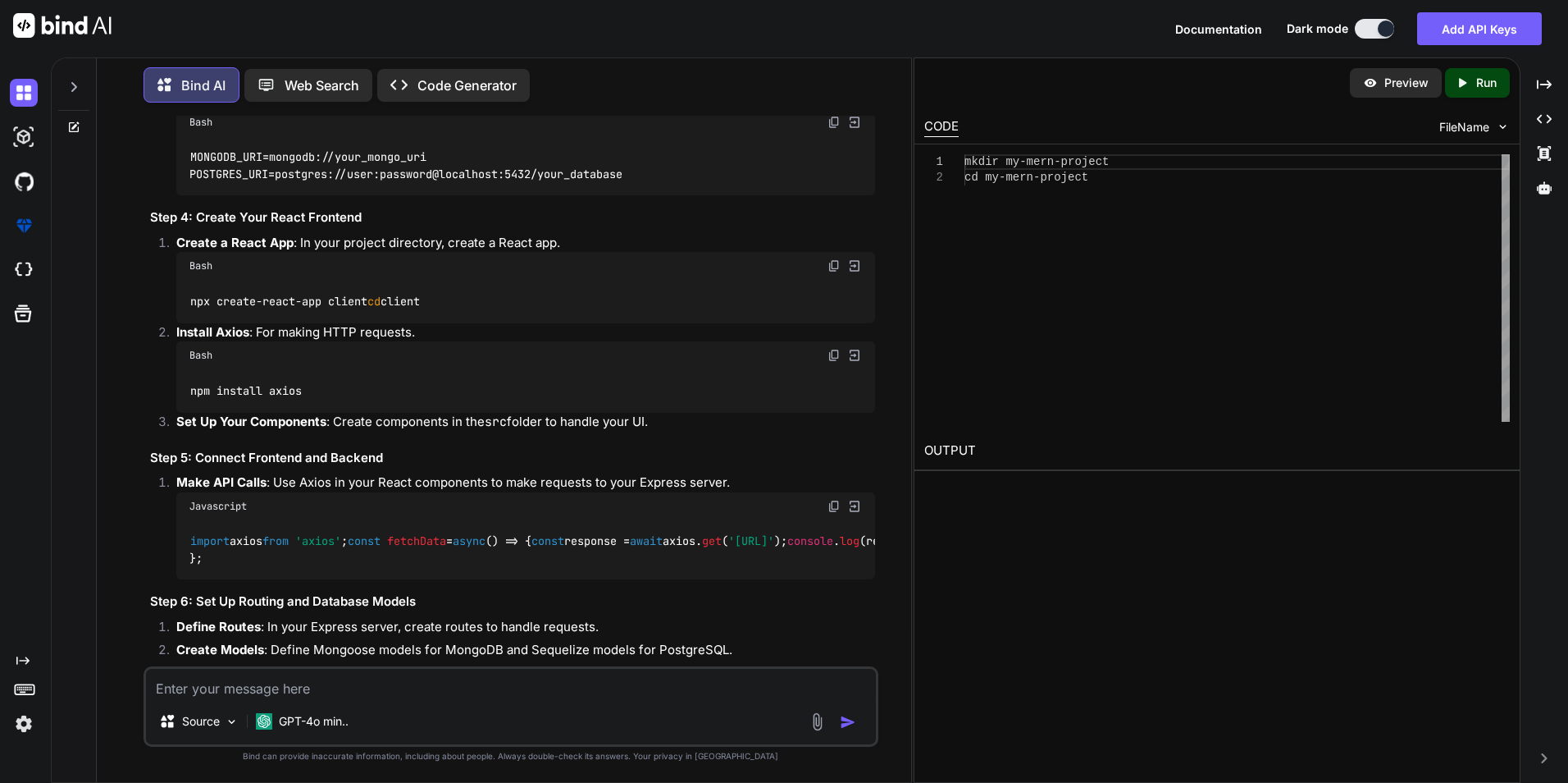
scroll to position [1167, 0]
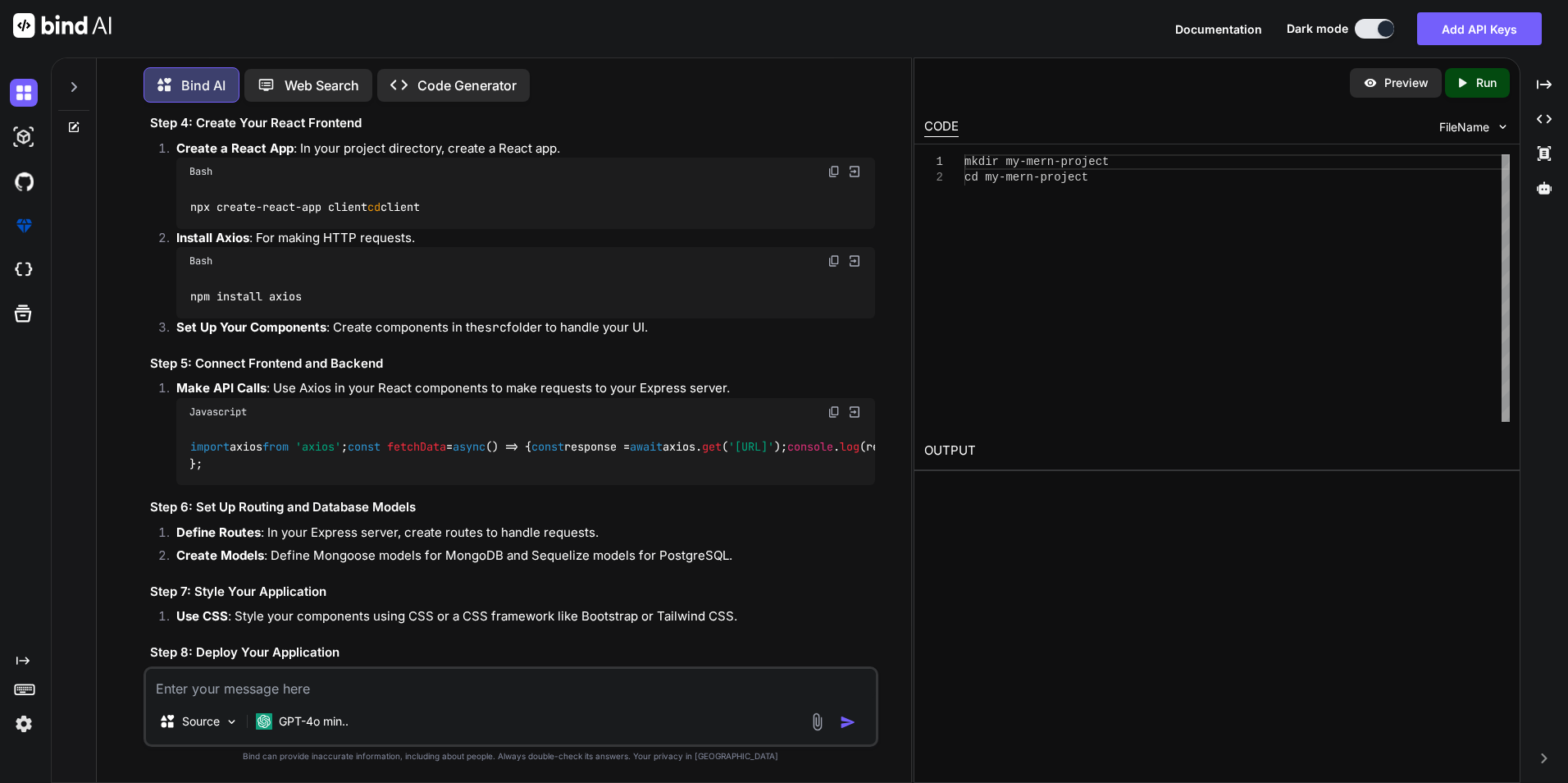
click at [1474, 87] on icon "Created with Pixso." at bounding box center [1465, 83] width 22 height 15
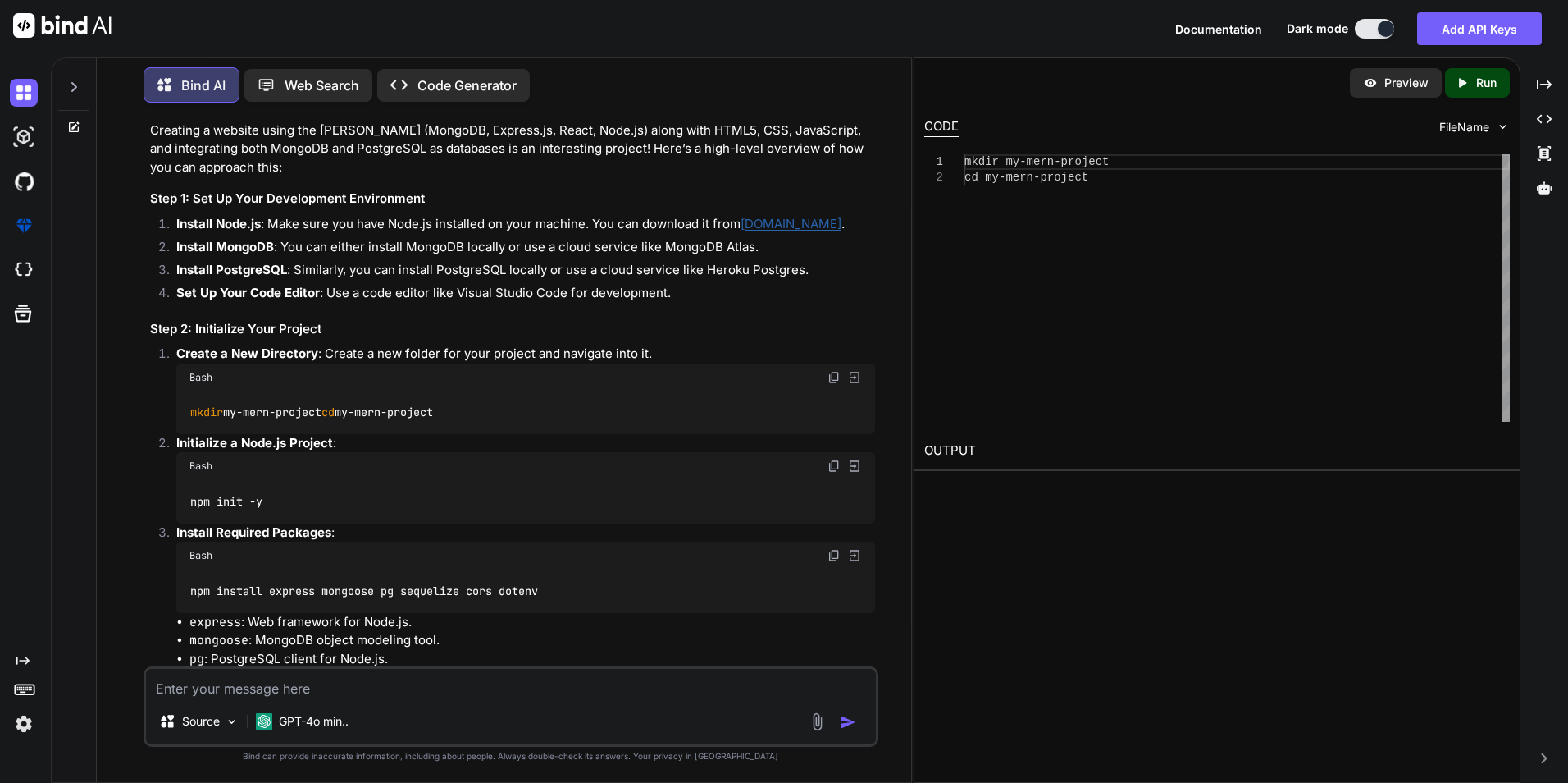
scroll to position [0, 0]
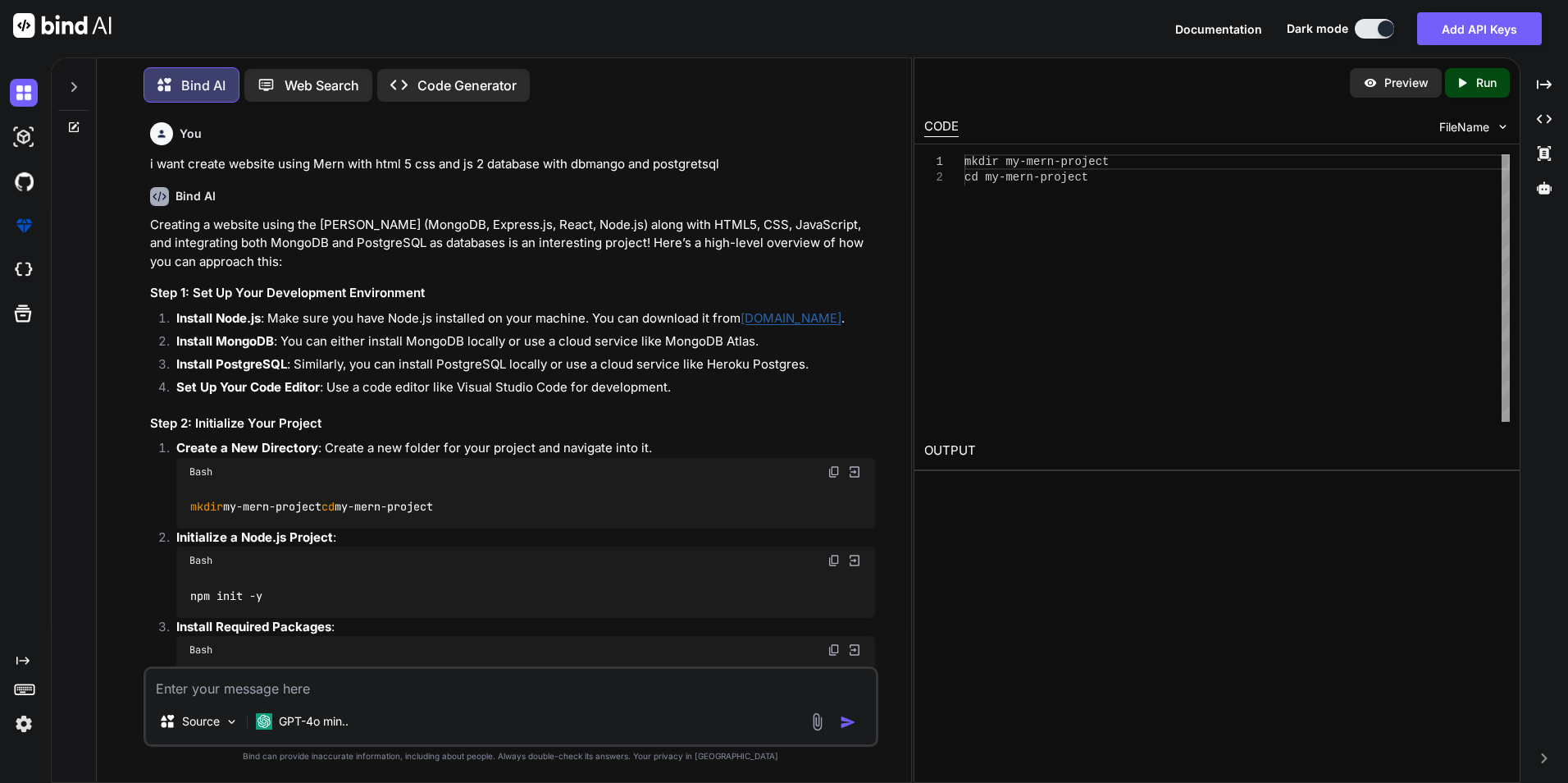
click at [73, 28] on img at bounding box center [62, 26] width 98 height 25
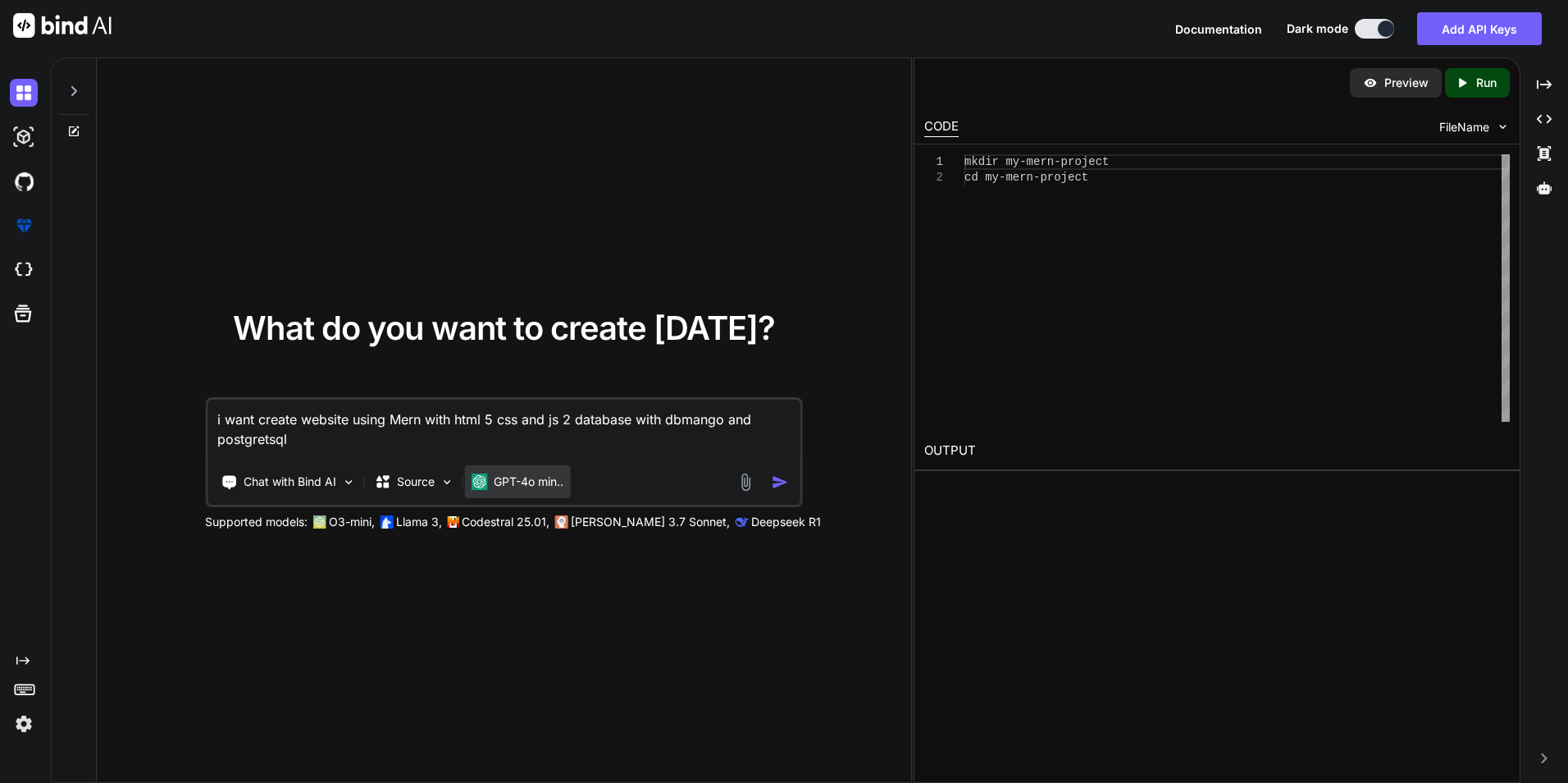
click at [500, 481] on p "GPT-4o min.." at bounding box center [529, 481] width 70 height 16
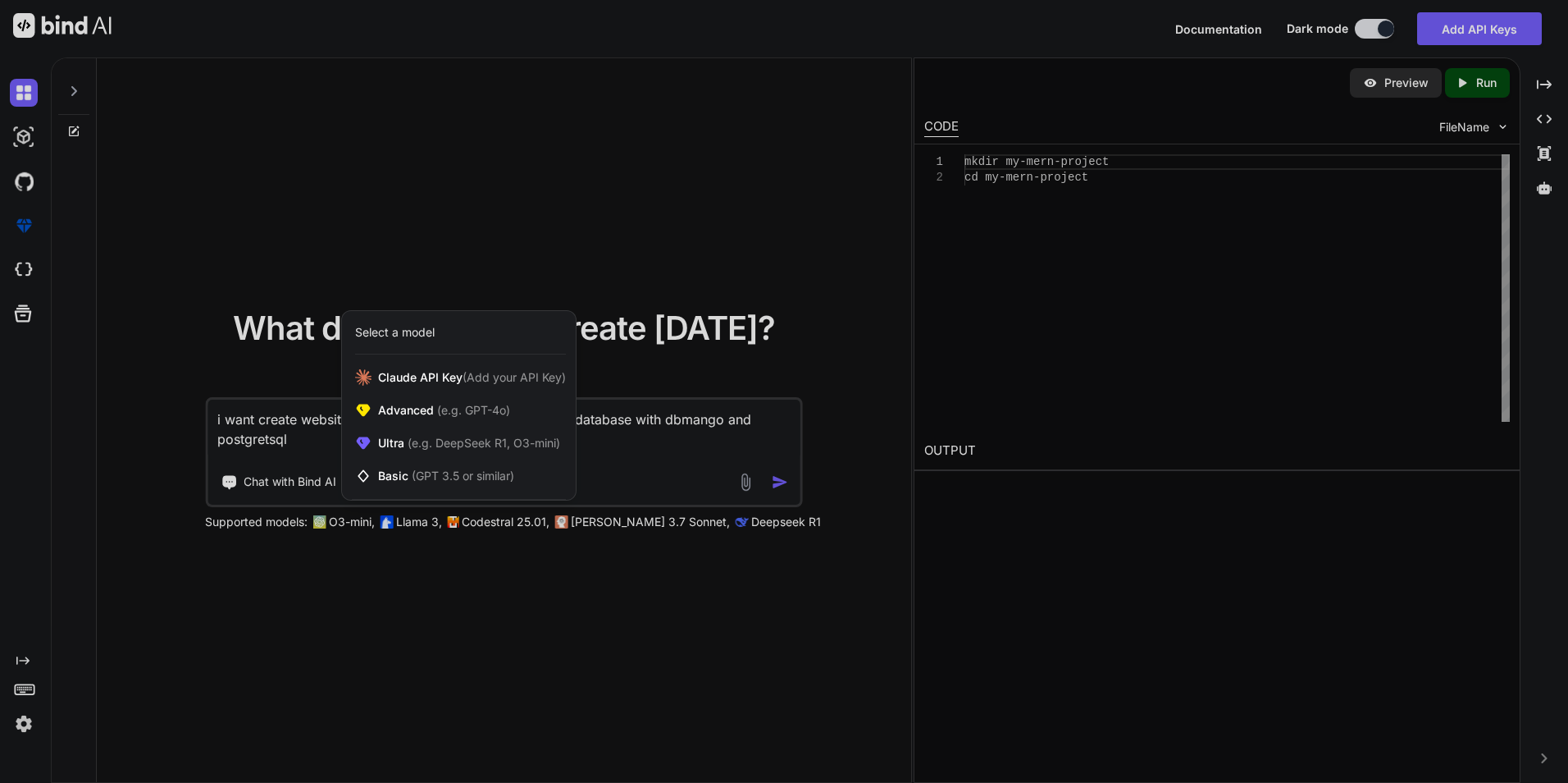
click at [664, 472] on div at bounding box center [784, 391] width 1568 height 783
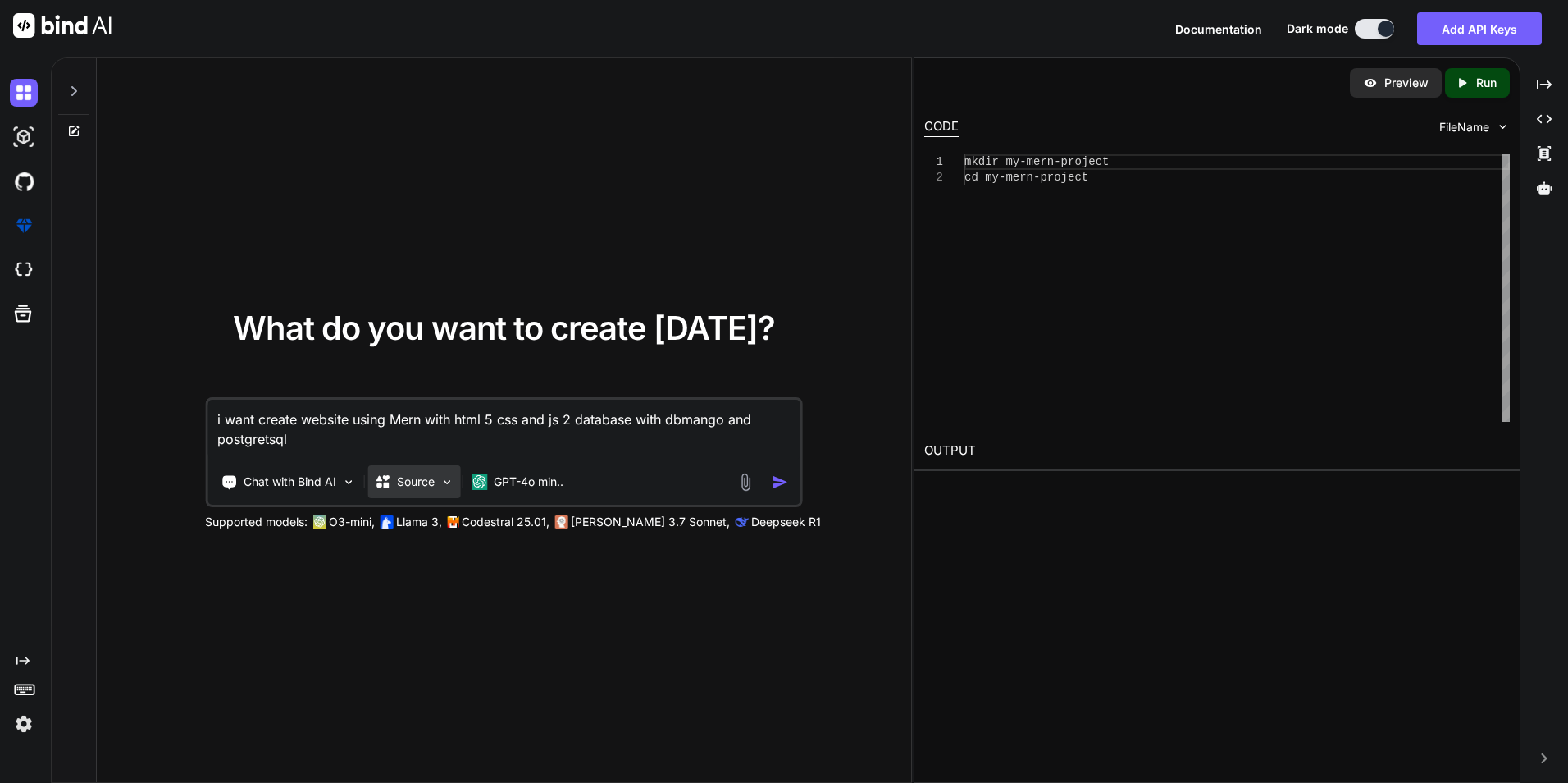
click at [450, 477] on img at bounding box center [446, 482] width 14 height 14
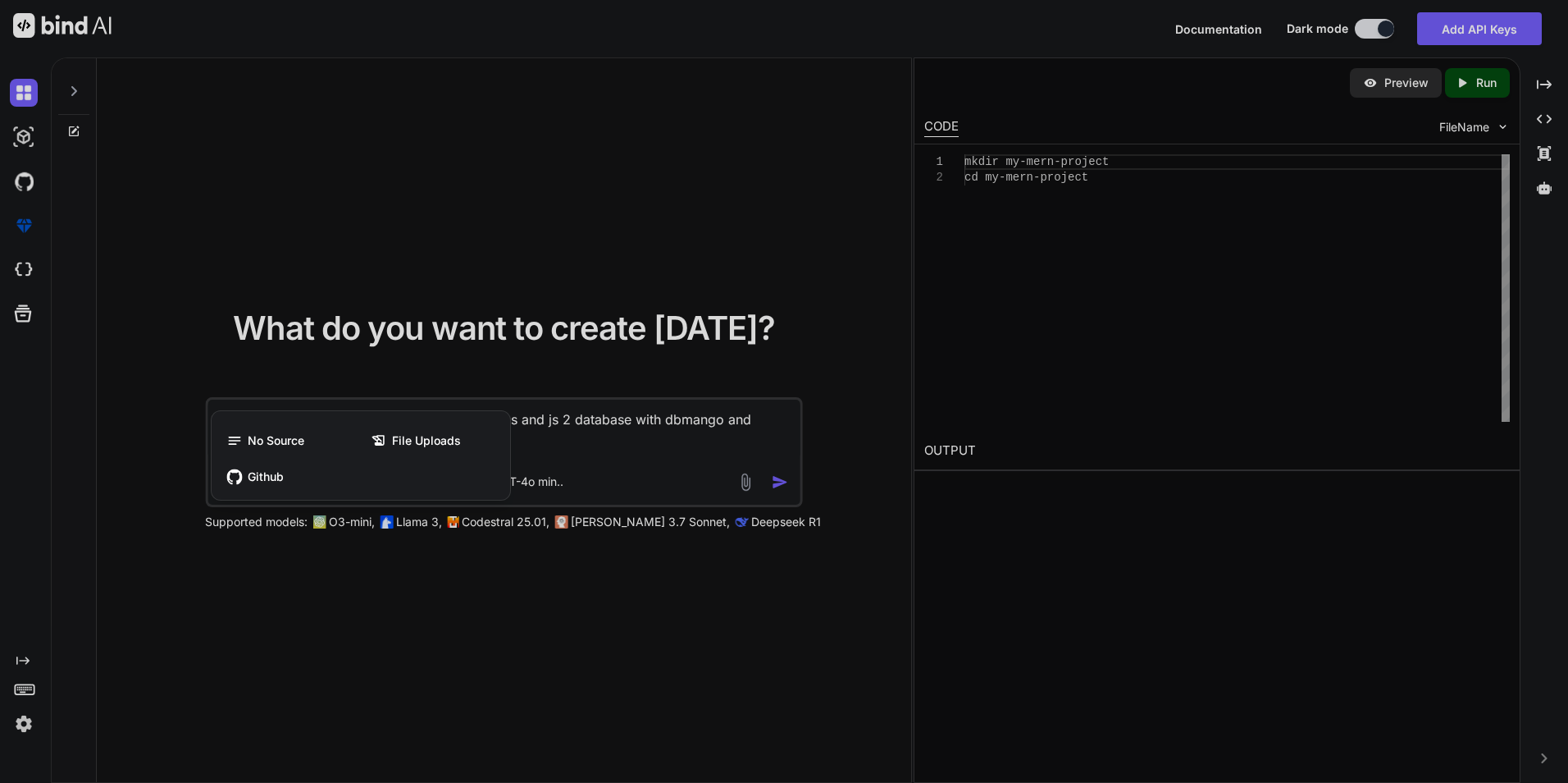
click at [592, 457] on div at bounding box center [784, 391] width 1568 height 783
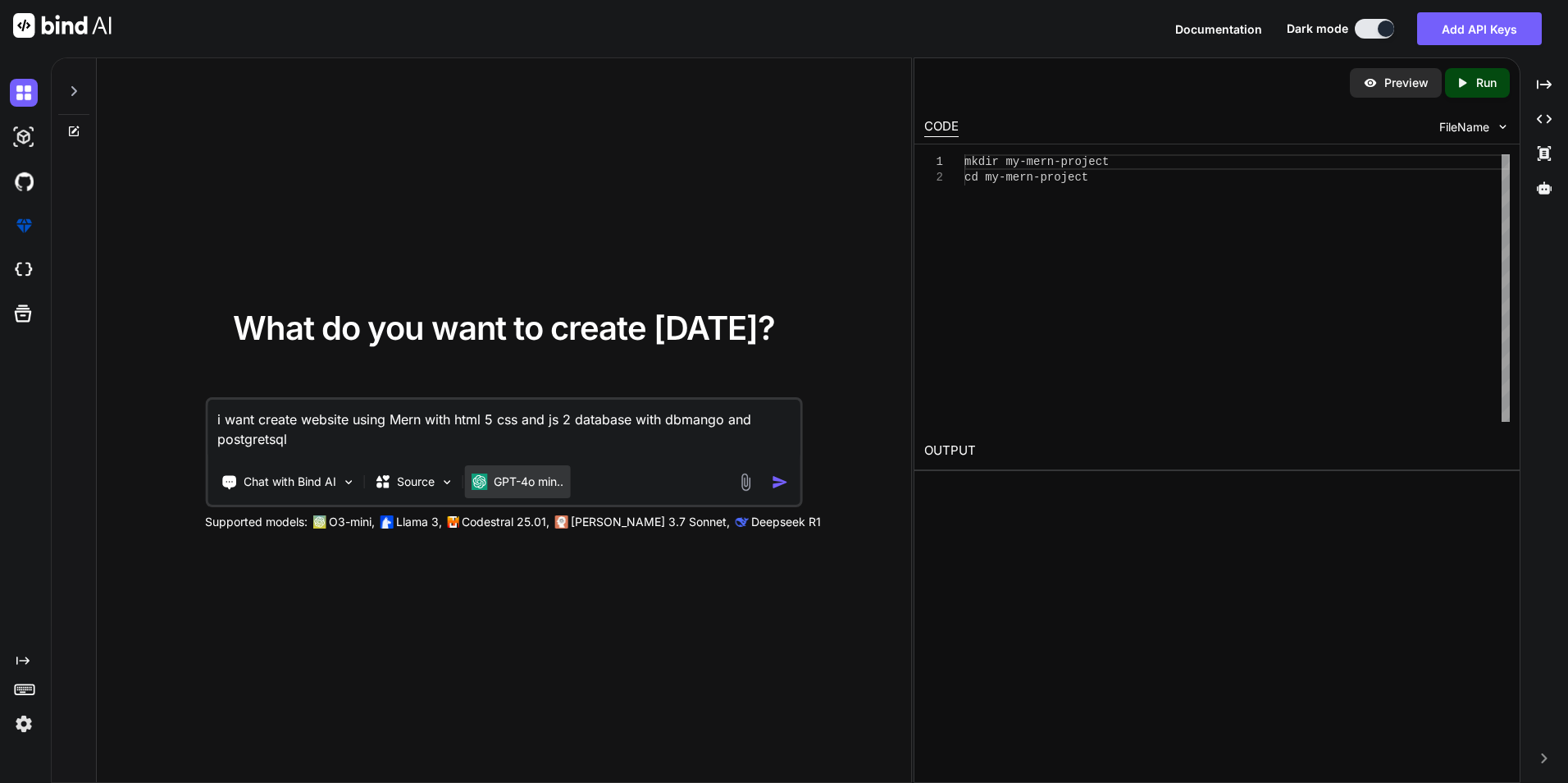
click at [503, 474] on p "GPT-4o min.." at bounding box center [529, 481] width 70 height 16
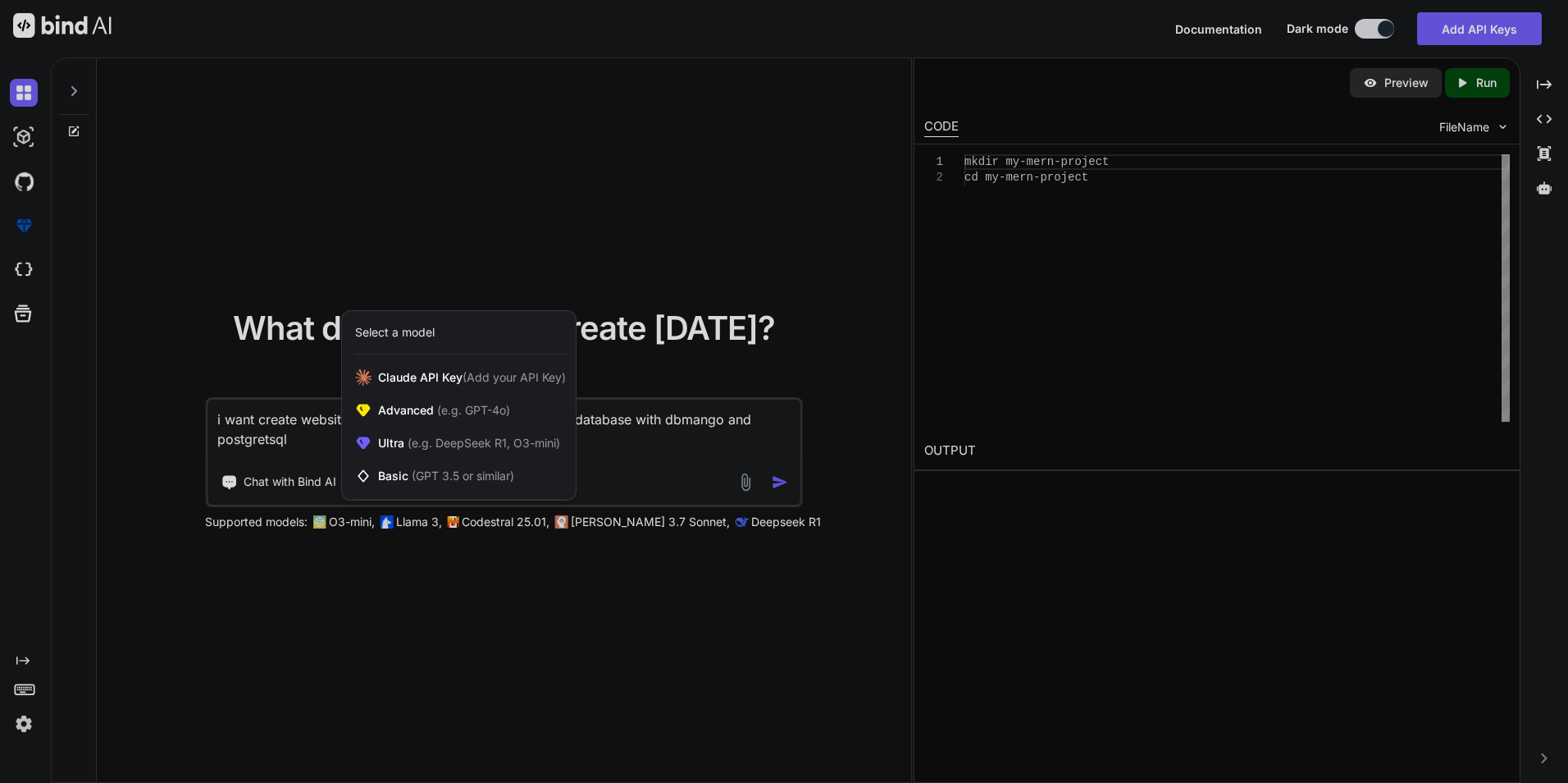
click at [678, 457] on div at bounding box center [784, 391] width 1568 height 783
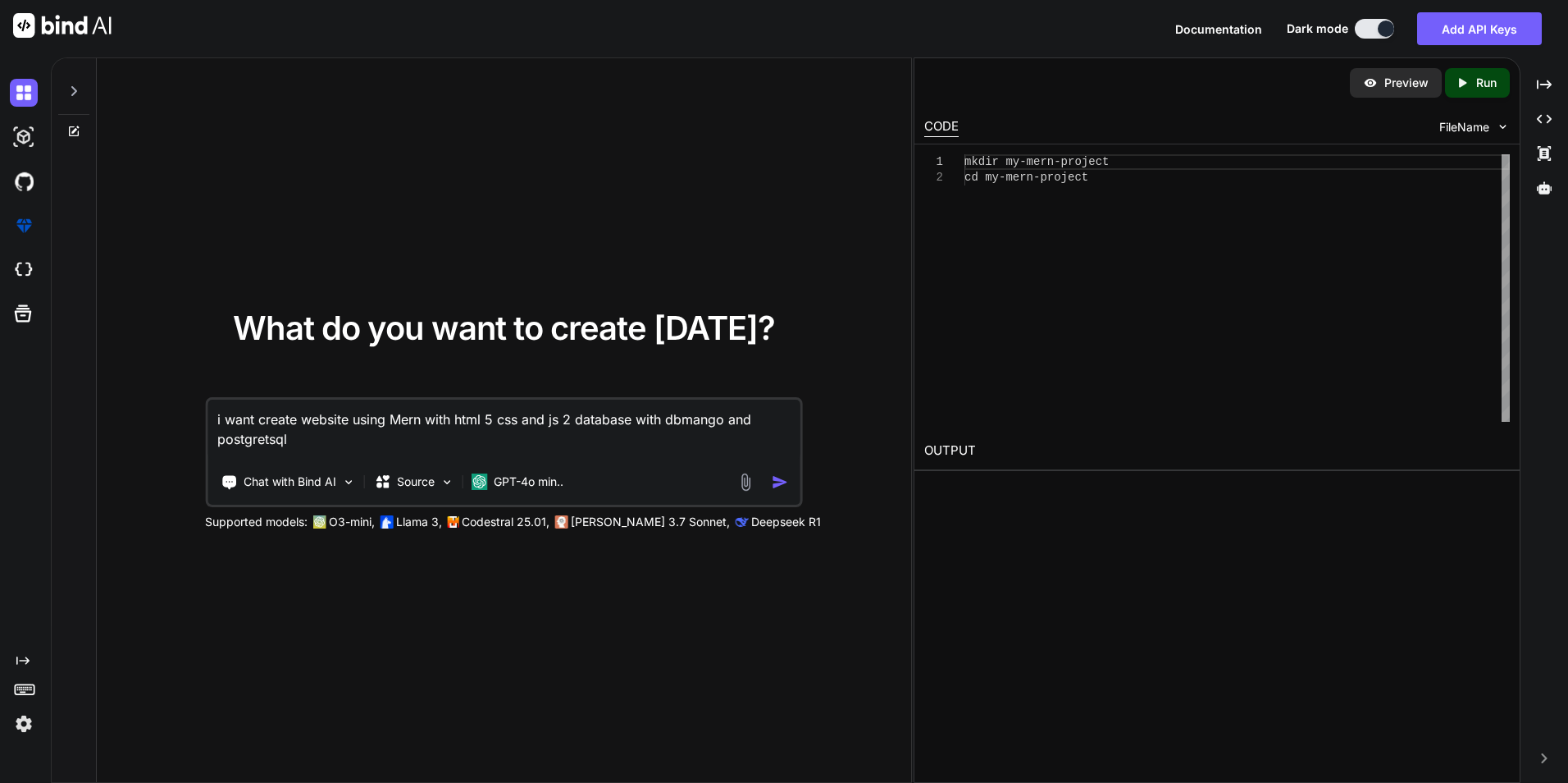
click at [776, 477] on img "button" at bounding box center [780, 482] width 17 height 17
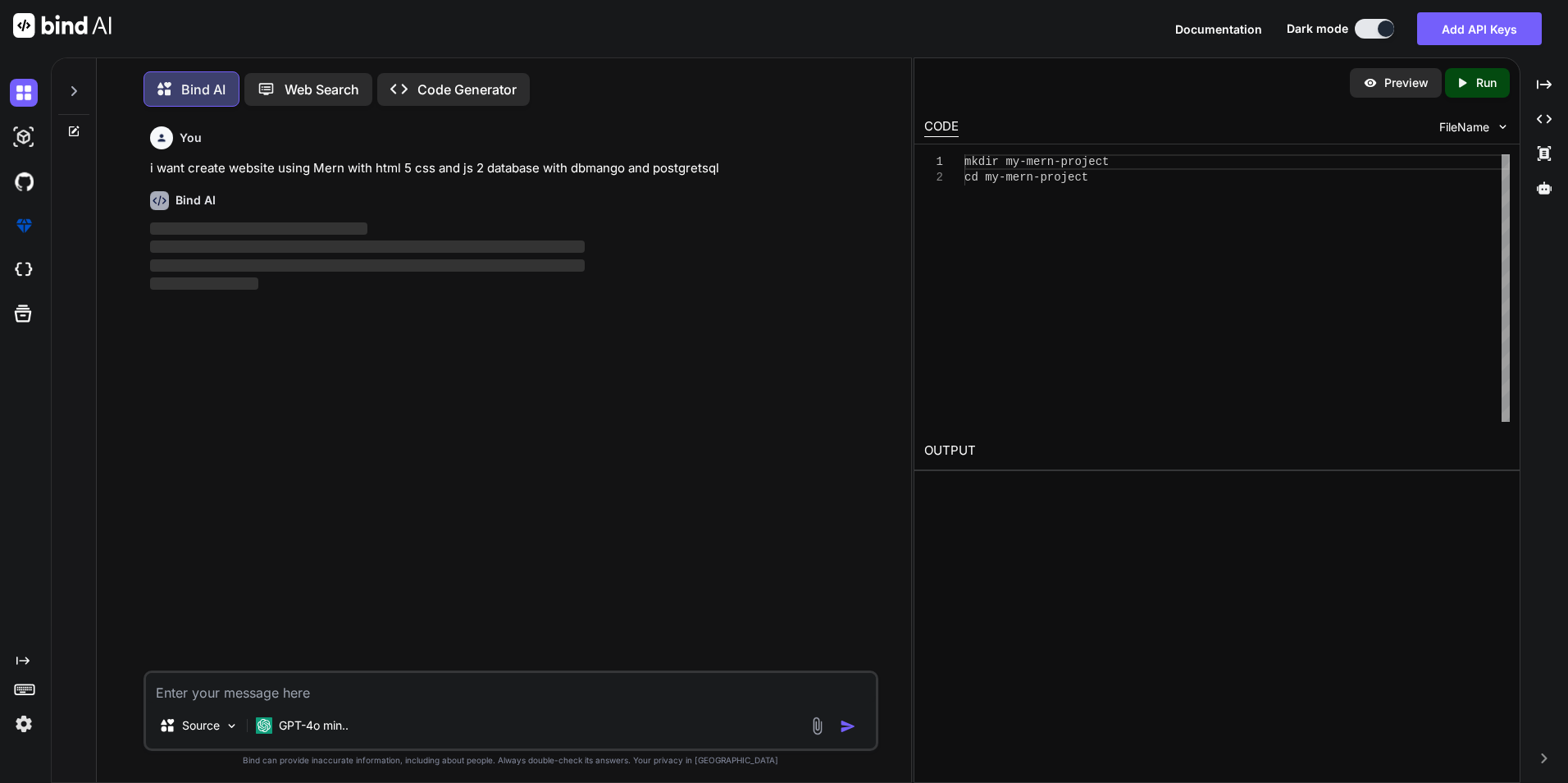
scroll to position [9, 0]
